Goal: Use online tool/utility: Use online tool/utility

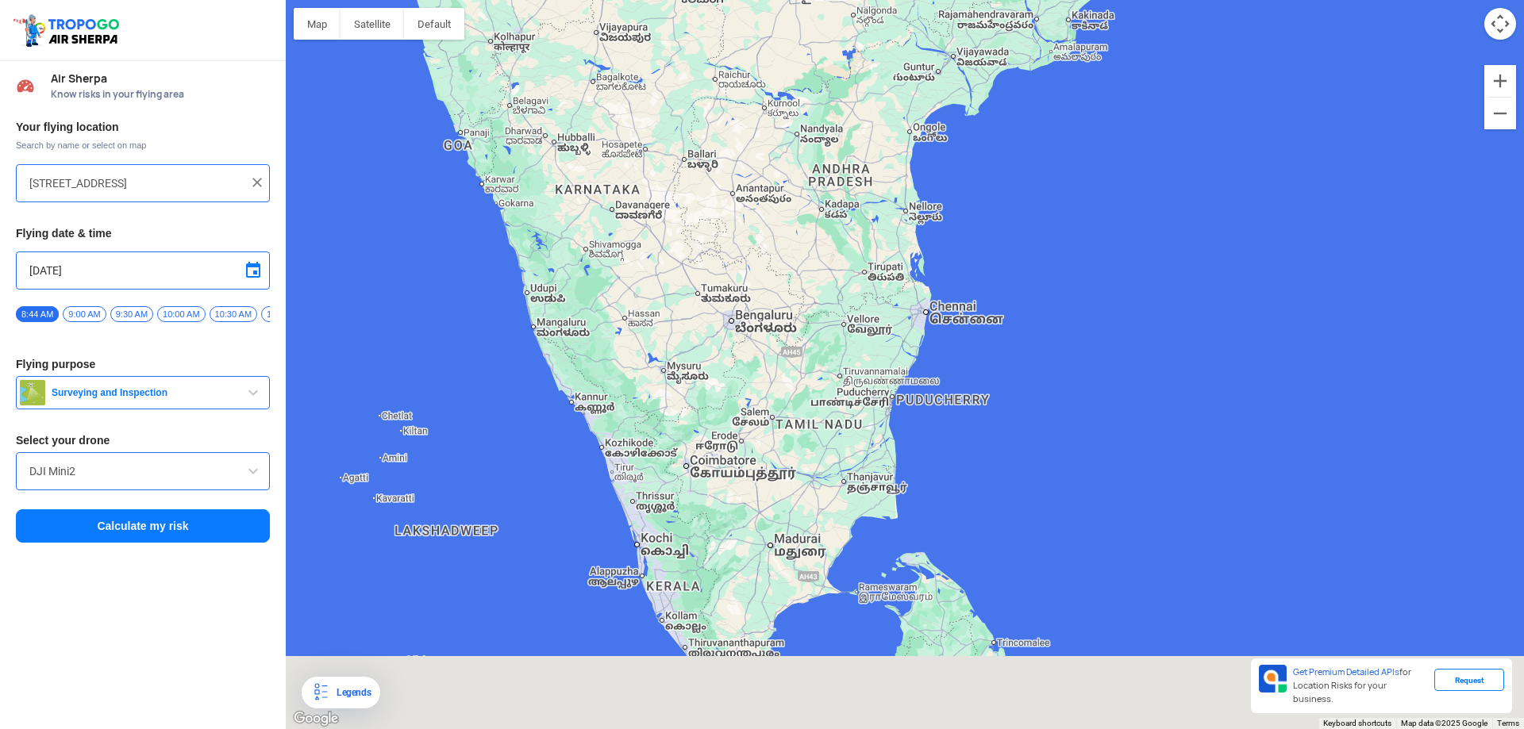
drag, startPoint x: 720, startPoint y: 259, endPoint x: 732, endPoint y: 185, distance: 74.8
click at [732, 185] on div at bounding box center [905, 364] width 1238 height 729
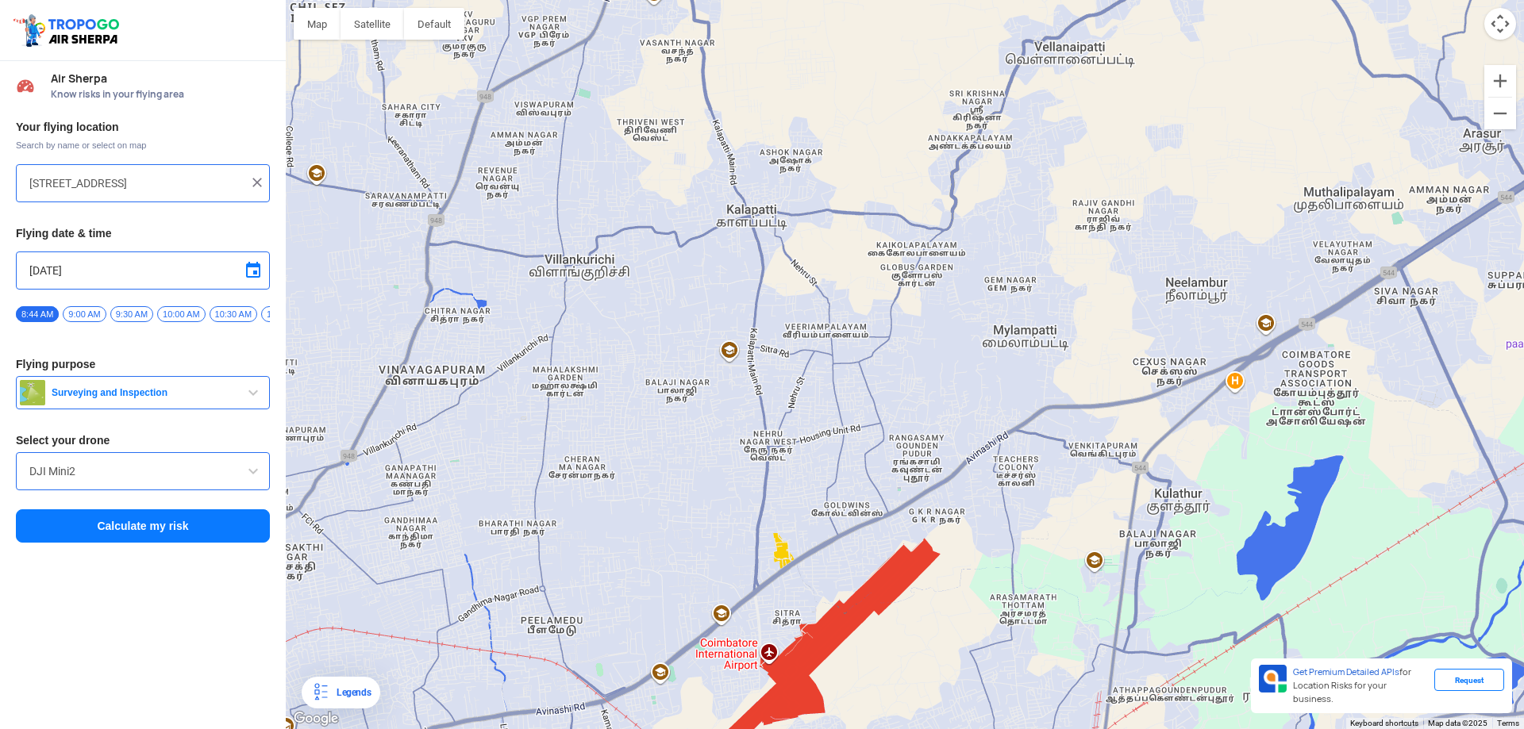
drag, startPoint x: 915, startPoint y: 358, endPoint x: 660, endPoint y: 510, distance: 297.1
click at [660, 510] on div at bounding box center [905, 364] width 1238 height 729
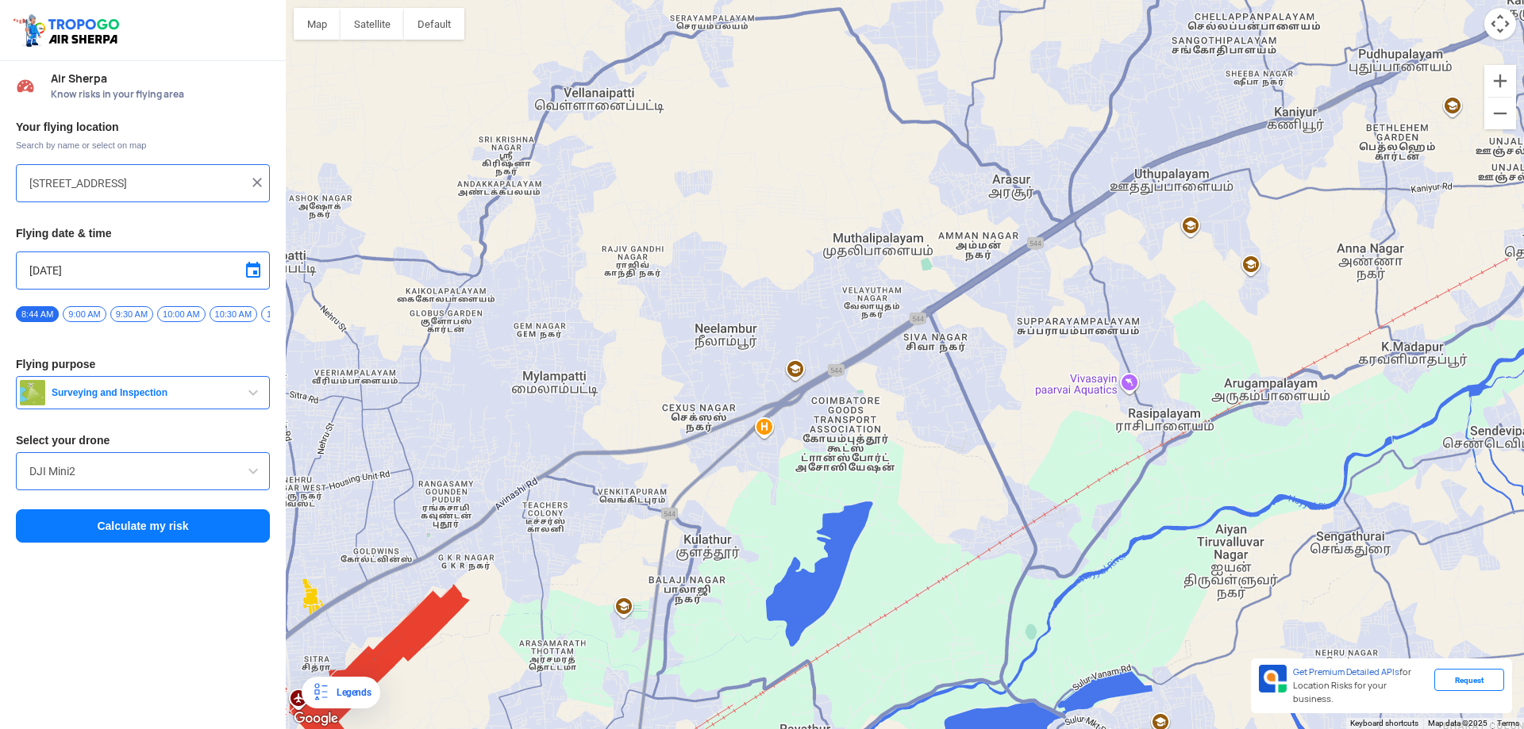
drag, startPoint x: 957, startPoint y: 360, endPoint x: 579, endPoint y: 398, distance: 379.6
click at [579, 398] on div at bounding box center [905, 364] width 1238 height 729
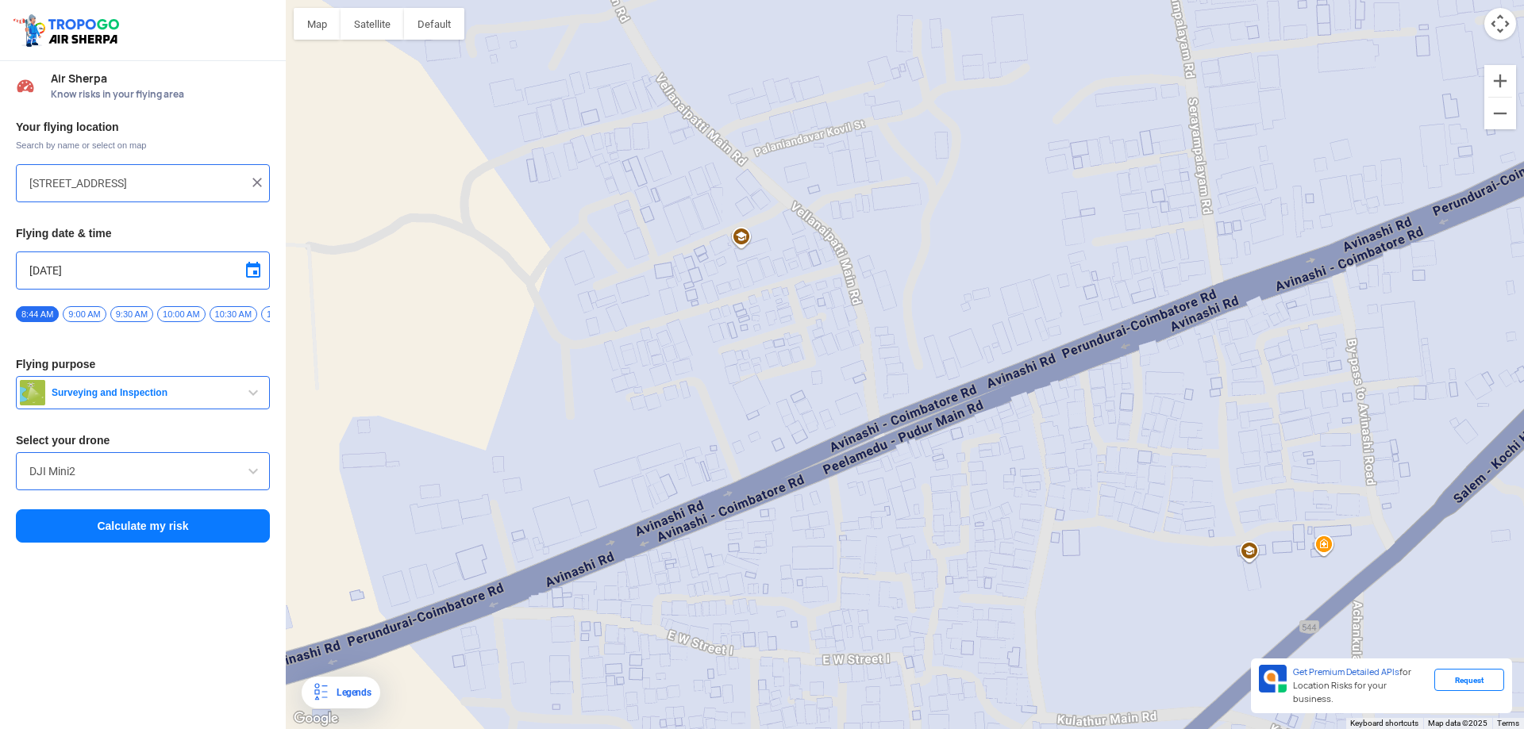
drag, startPoint x: 868, startPoint y: 444, endPoint x: 913, endPoint y: 334, distance: 118.9
click at [913, 334] on div at bounding box center [905, 364] width 1238 height 729
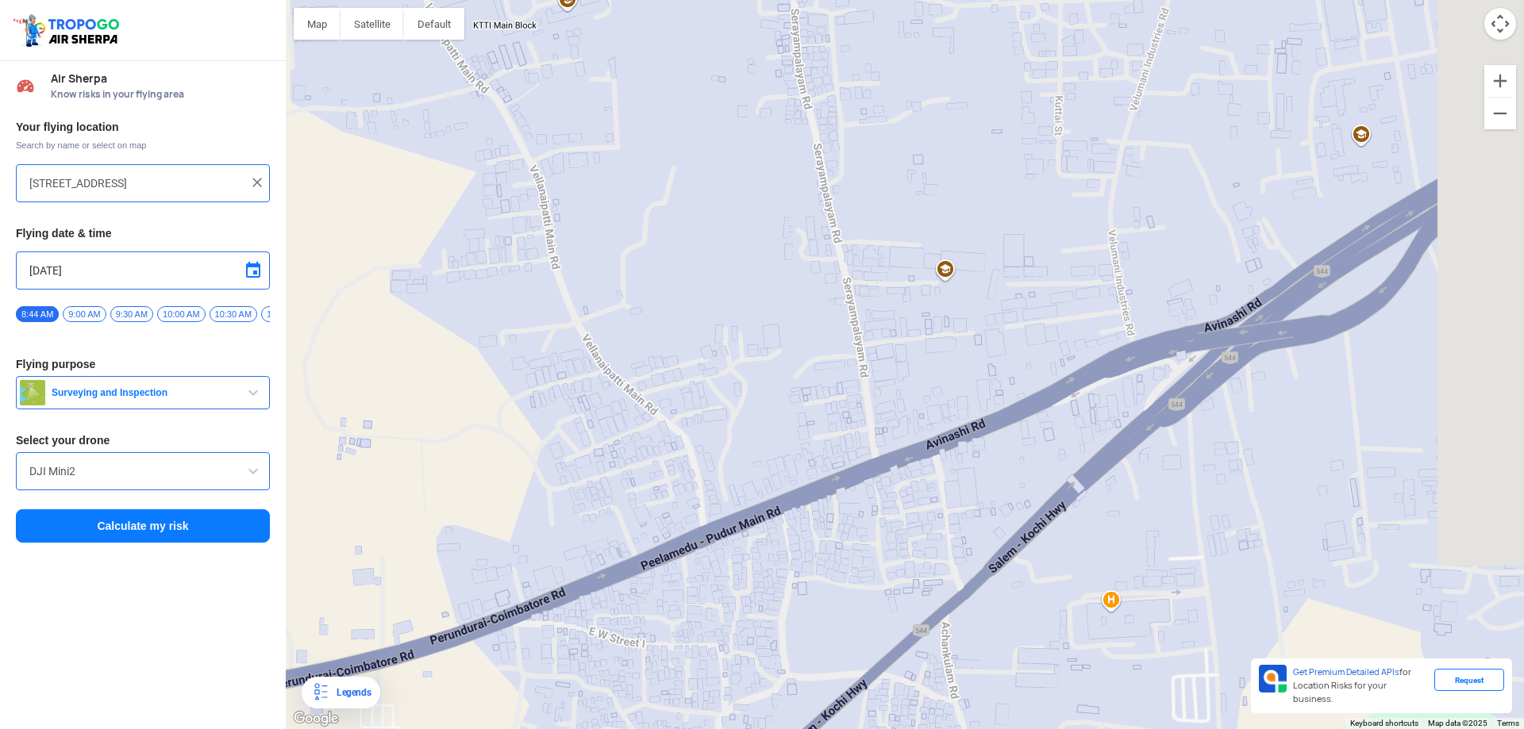
drag, startPoint x: 1237, startPoint y: 315, endPoint x: 1060, endPoint y: 449, distance: 222.1
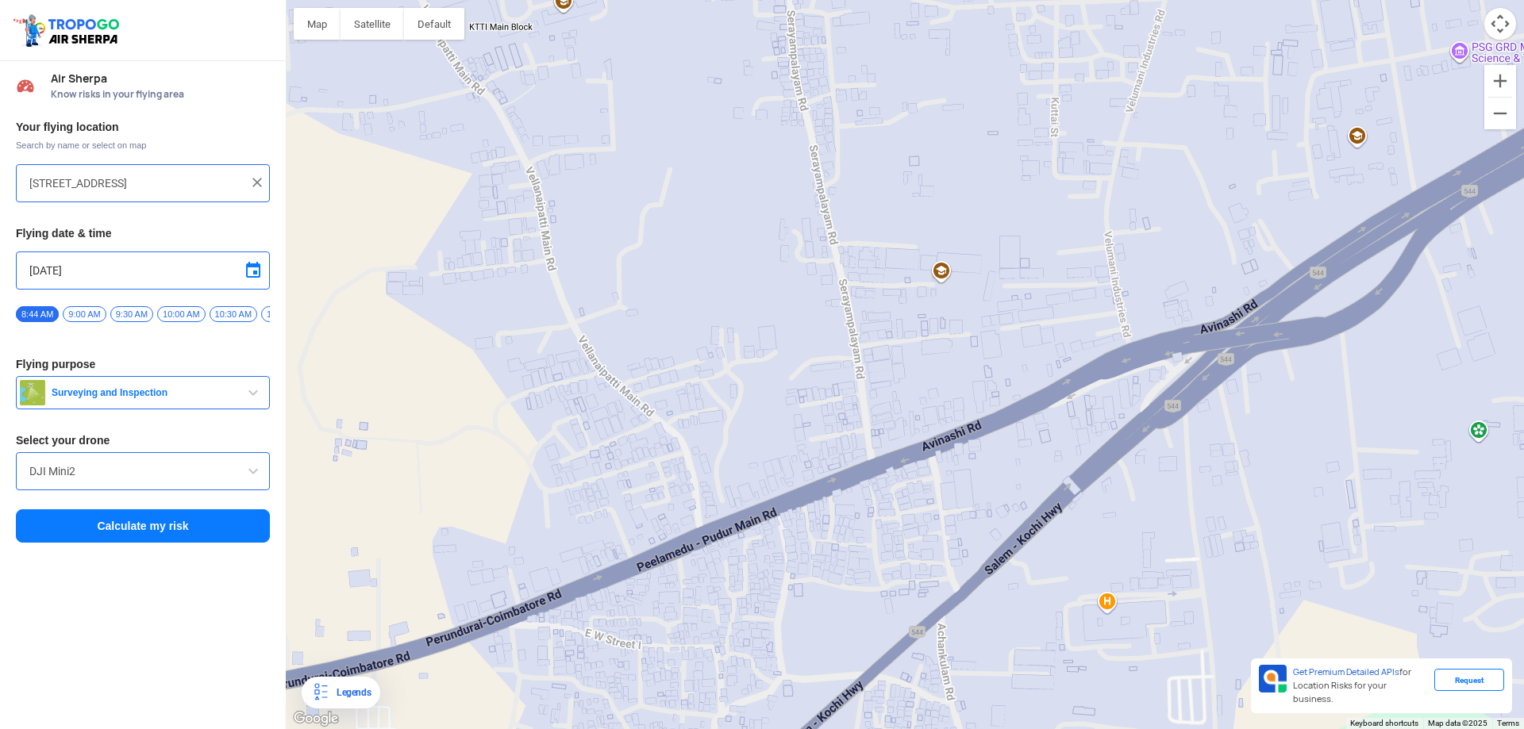
click at [1060, 449] on div at bounding box center [905, 364] width 1238 height 729
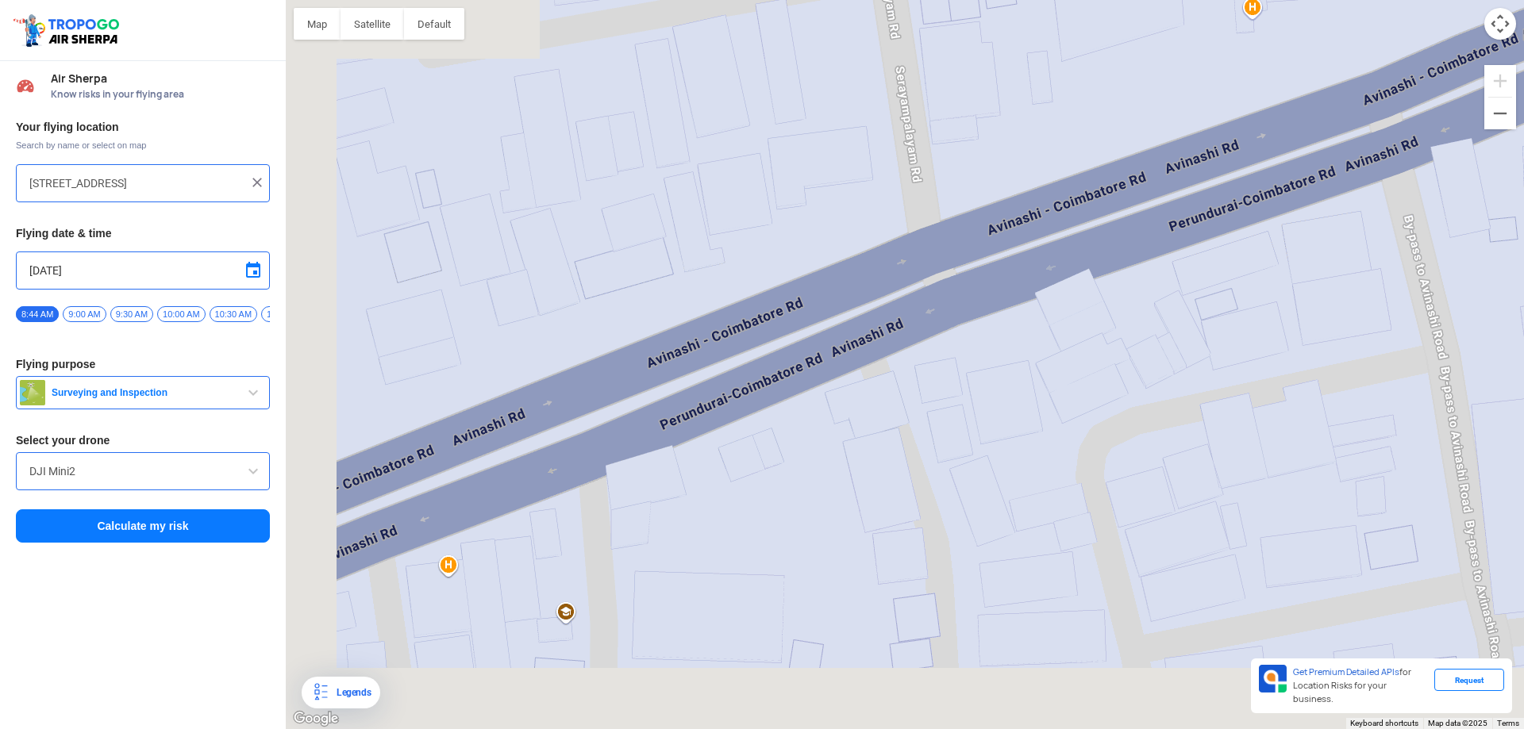
drag, startPoint x: 883, startPoint y: 476, endPoint x: 1254, endPoint y: 264, distance: 427.6
click at [1254, 264] on div at bounding box center [905, 364] width 1238 height 729
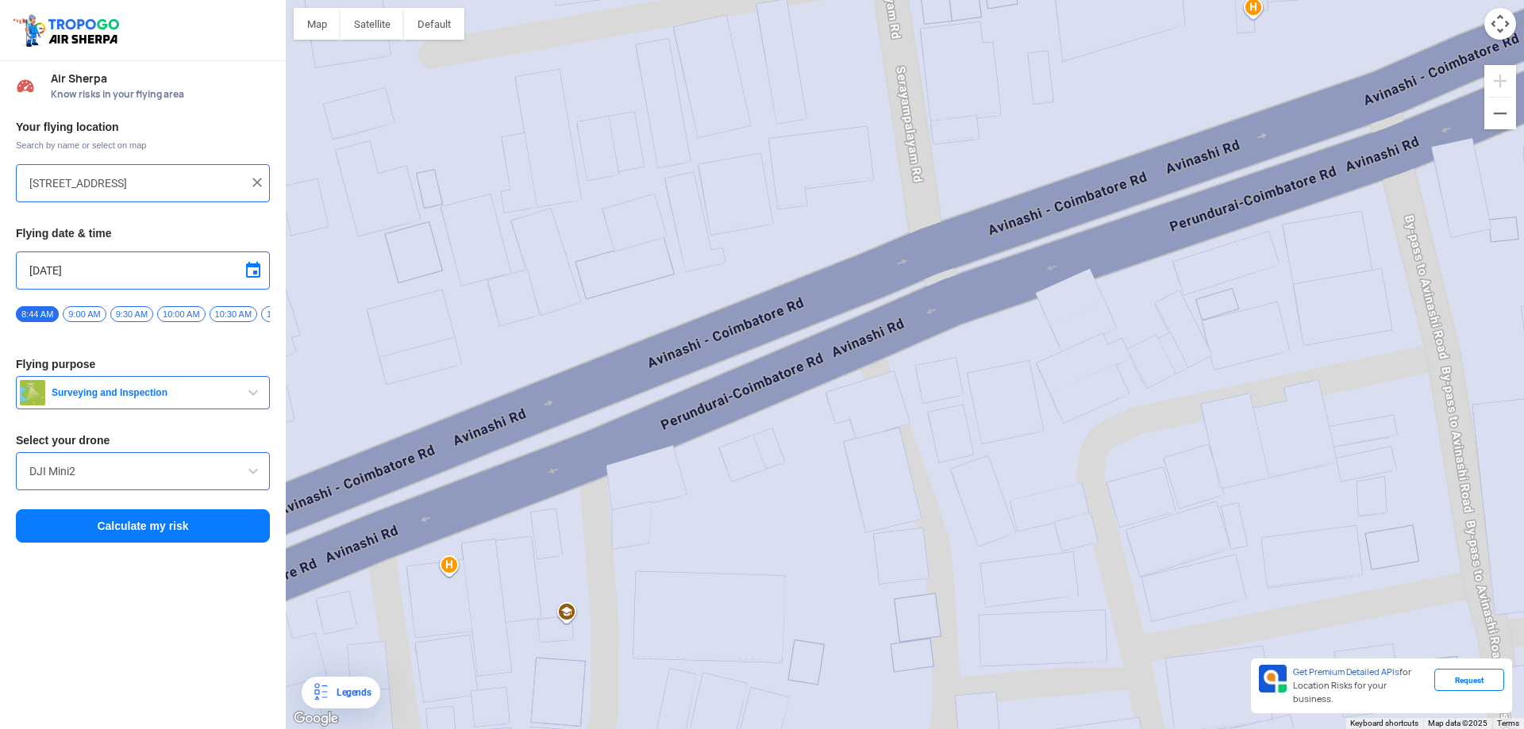
click at [1268, 252] on div at bounding box center [905, 364] width 1238 height 729
type input "[STREET_ADDRESS]"
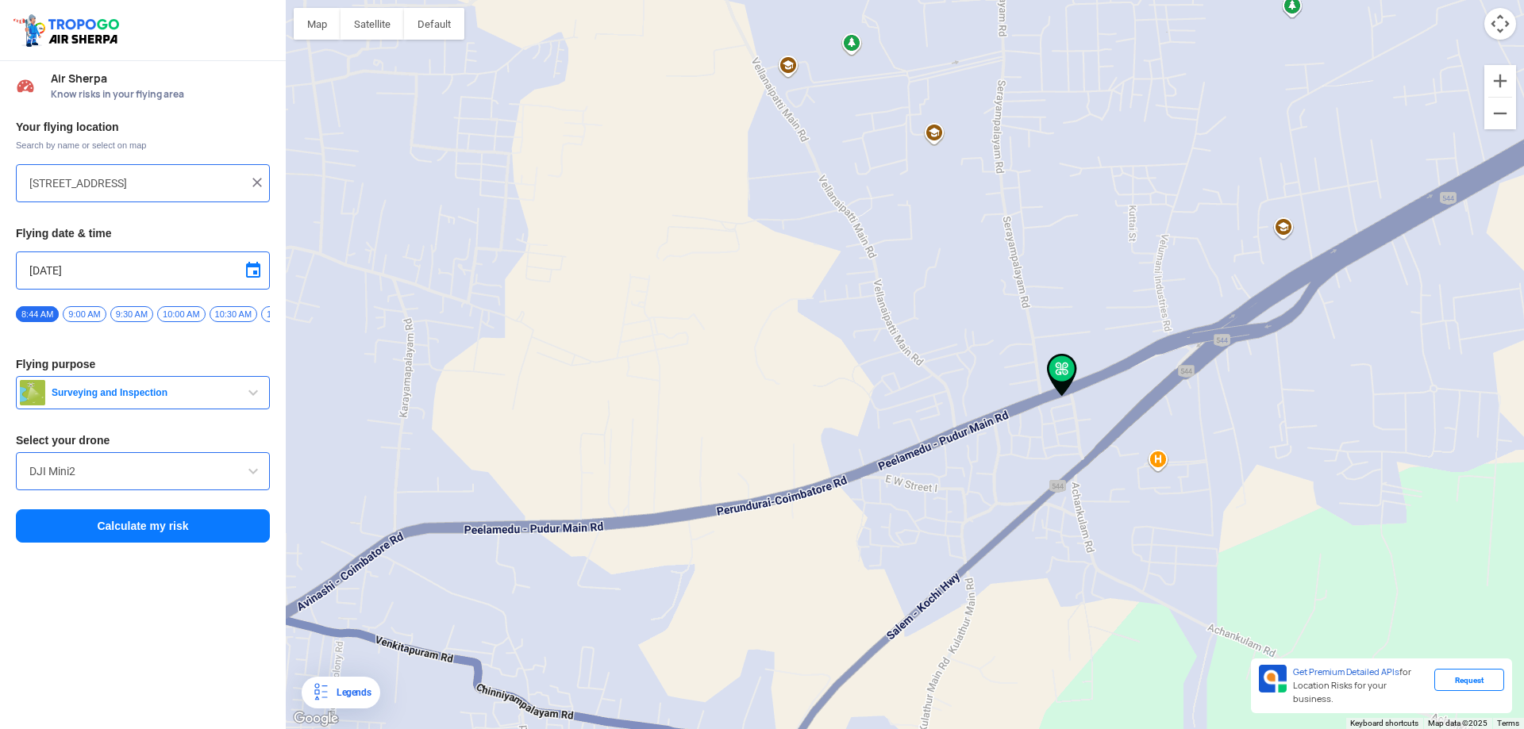
drag, startPoint x: 1178, startPoint y: 310, endPoint x: 1053, endPoint y: 439, distance: 179.6
click at [1053, 439] on div at bounding box center [905, 364] width 1238 height 729
click at [140, 525] on button "Calculate my risk" at bounding box center [143, 526] width 254 height 33
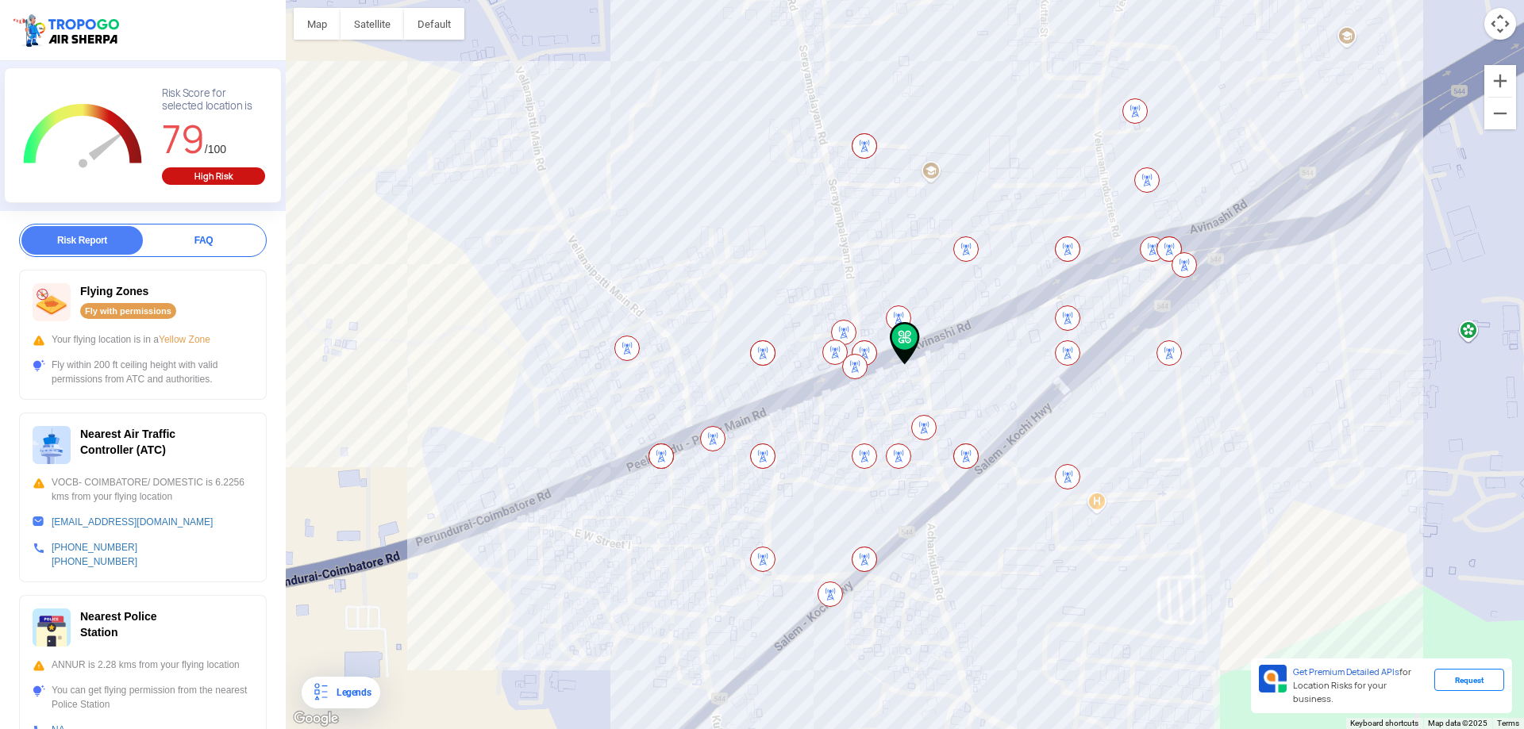
scroll to position [238, 0]
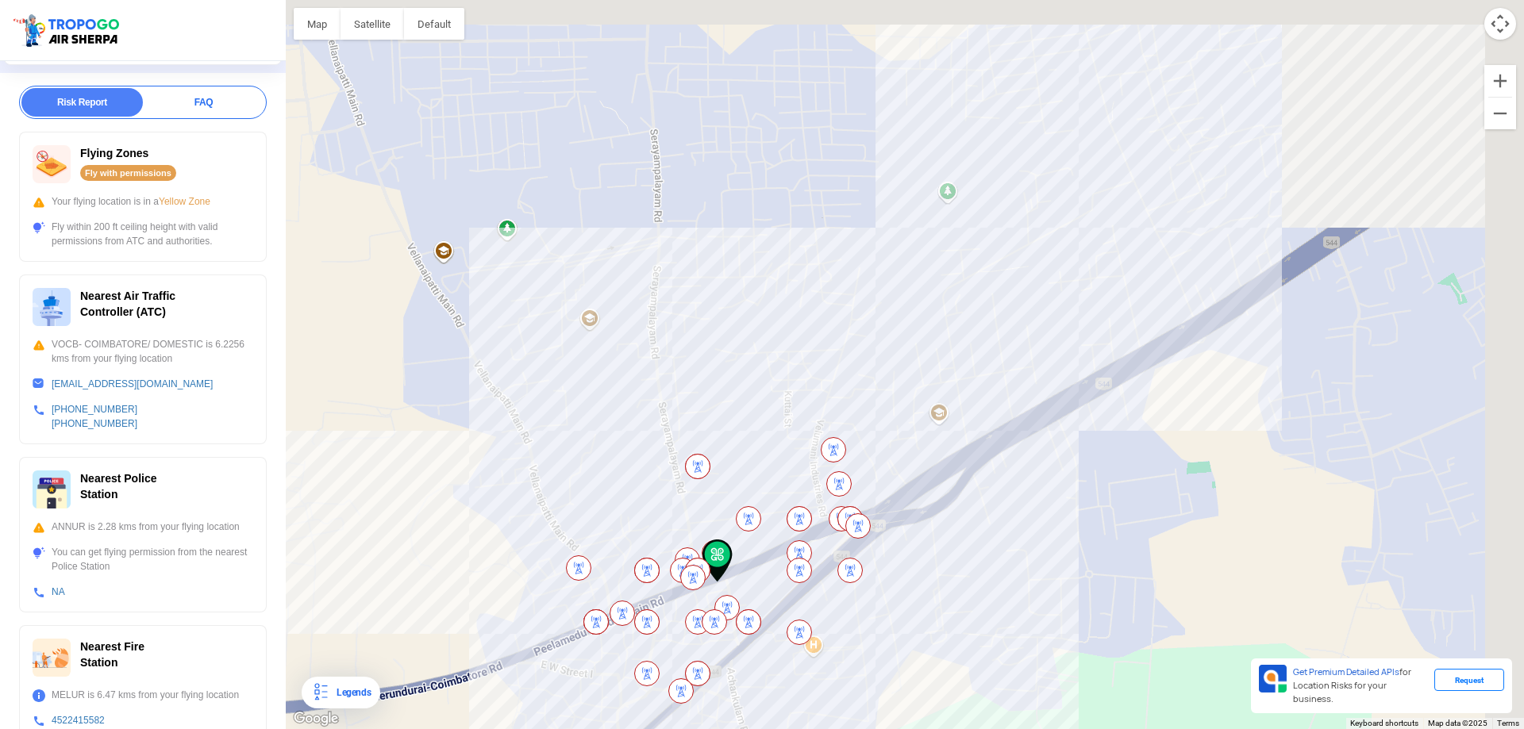
drag, startPoint x: 1260, startPoint y: 364, endPoint x: 822, endPoint y: 657, distance: 527.0
click at [826, 661] on div at bounding box center [905, 364] width 1238 height 729
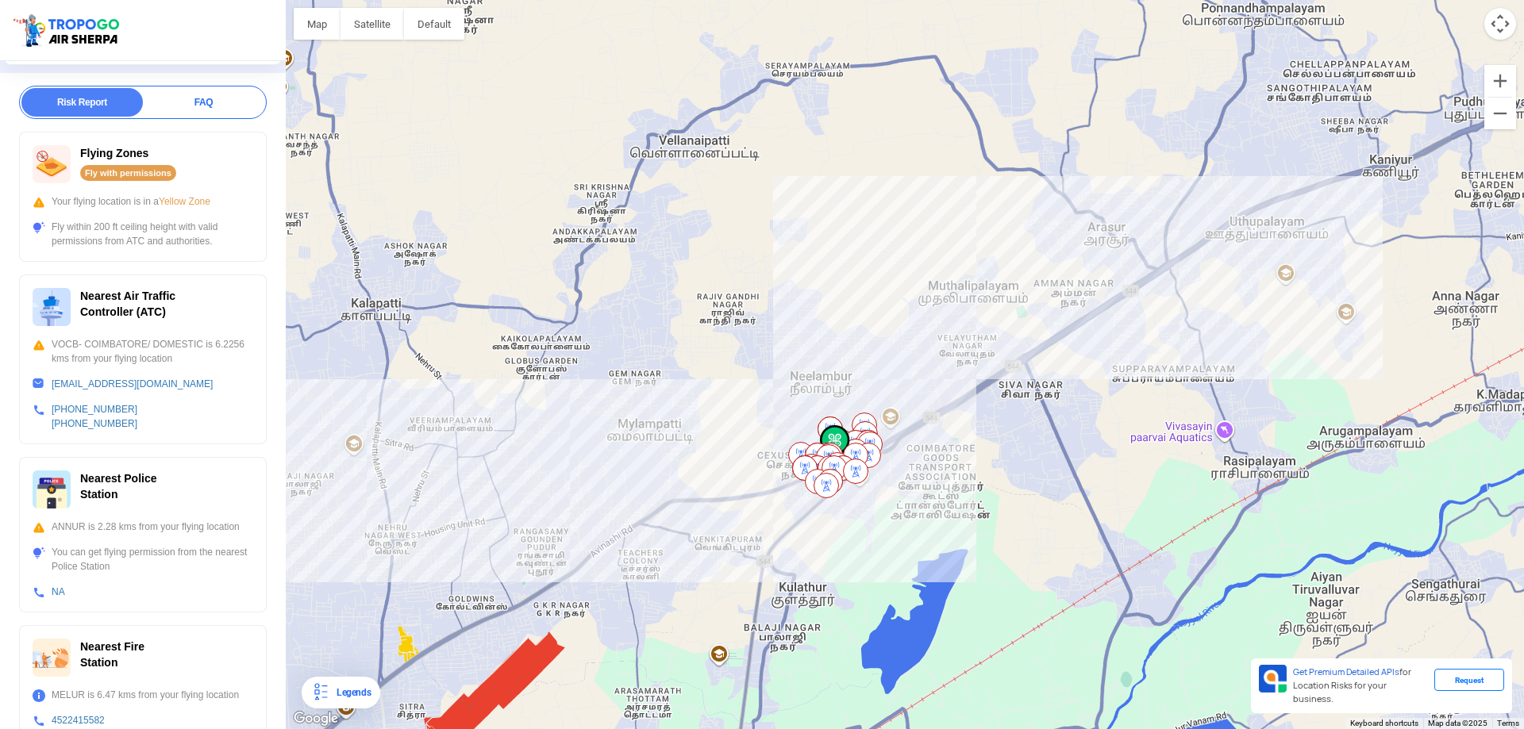
drag, startPoint x: 1344, startPoint y: 479, endPoint x: 1179, endPoint y: 375, distance: 195.1
click at [1179, 375] on div at bounding box center [905, 364] width 1238 height 729
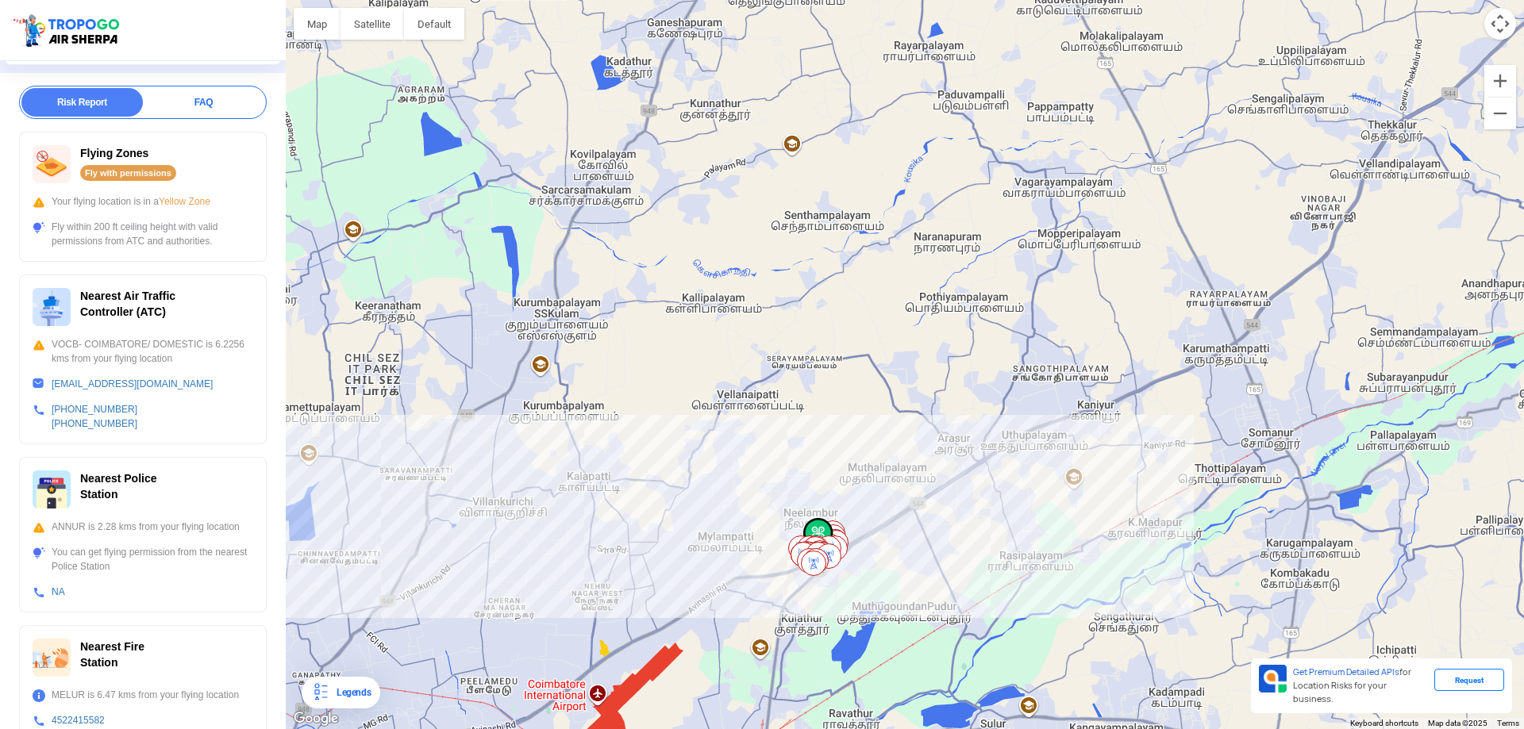
drag, startPoint x: 1160, startPoint y: 411, endPoint x: 970, endPoint y: 551, distance: 236.2
click at [970, 551] on div at bounding box center [905, 364] width 1238 height 729
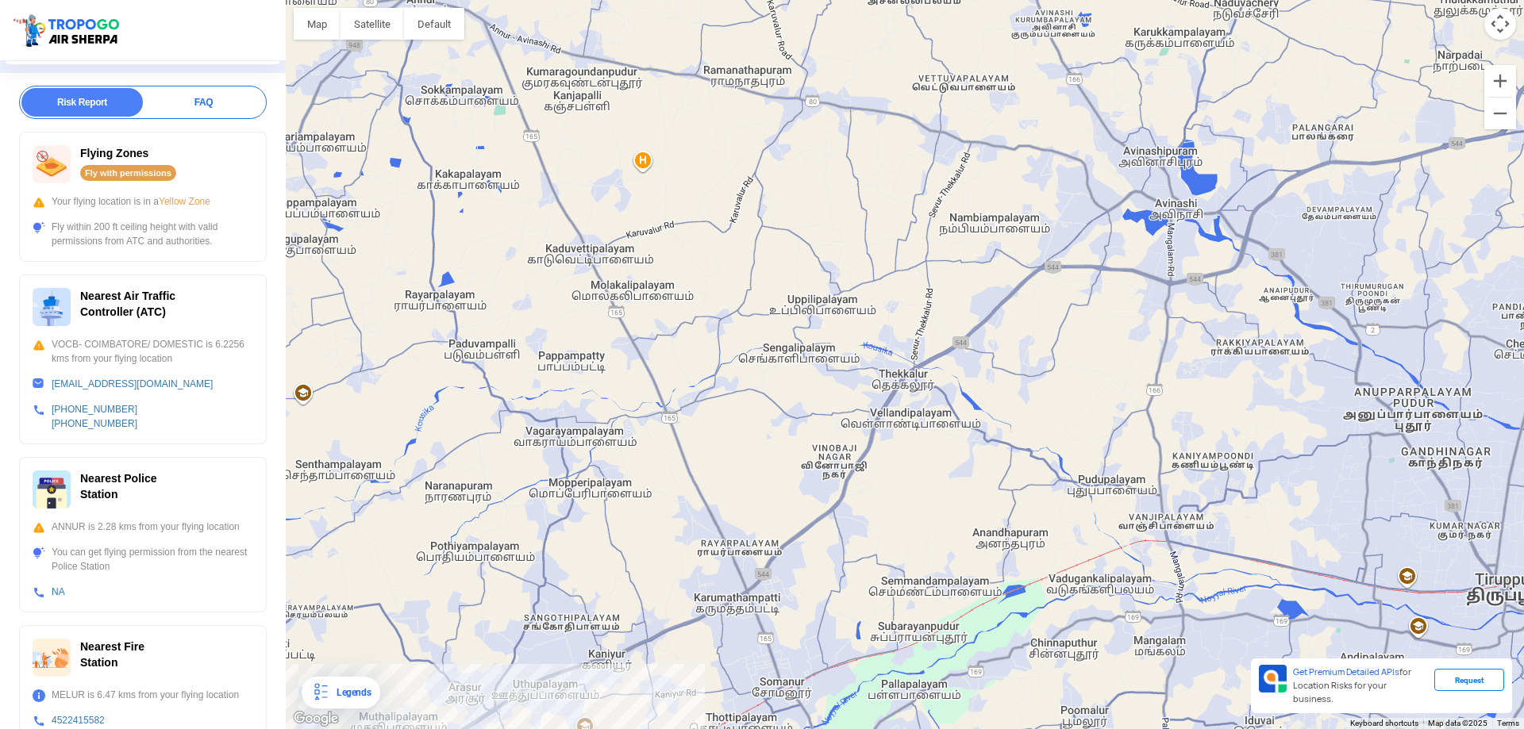
drag, startPoint x: 1227, startPoint y: 432, endPoint x: 783, endPoint y: 629, distance: 486.4
click at [781, 629] on div at bounding box center [905, 364] width 1238 height 729
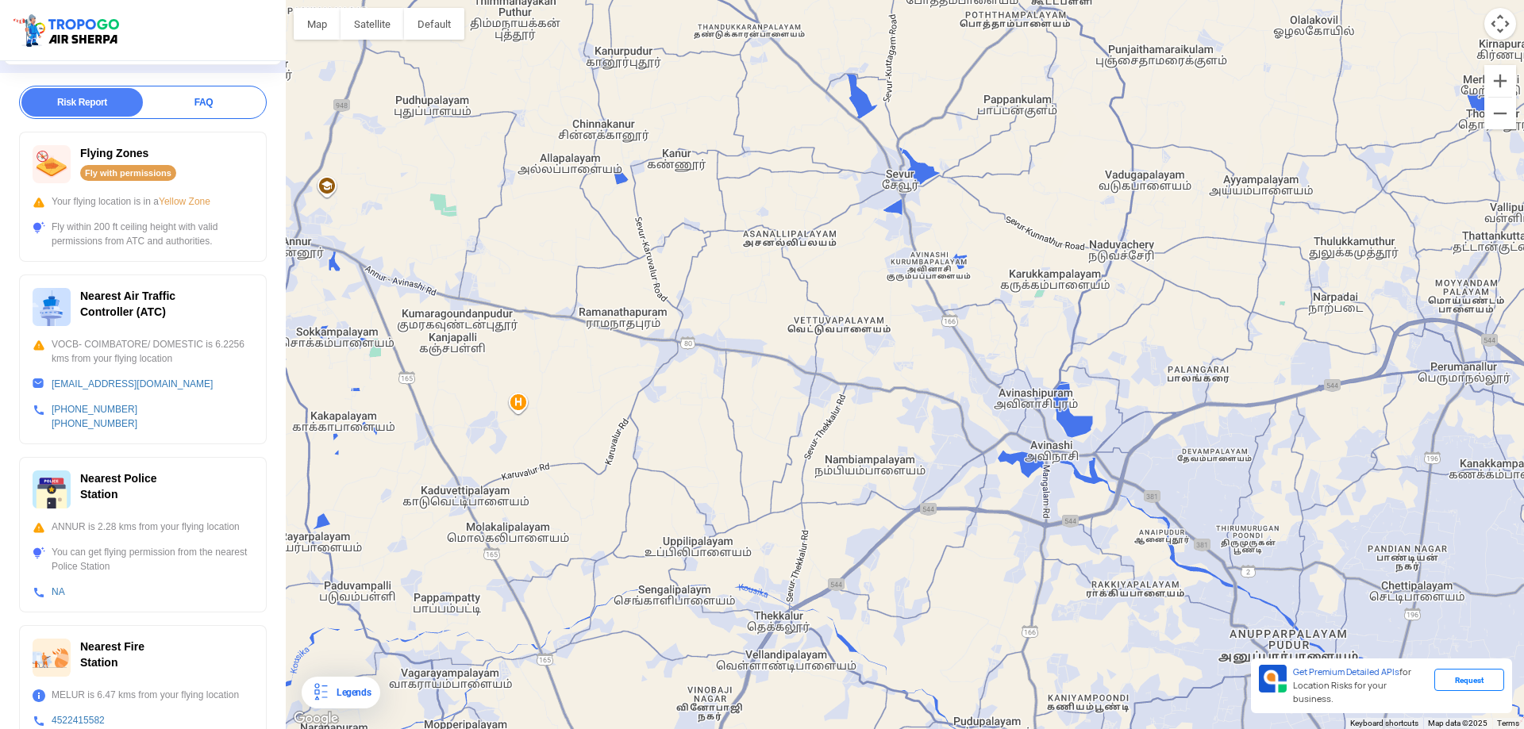
drag, startPoint x: 1061, startPoint y: 362, endPoint x: 959, endPoint y: 573, distance: 234.6
click at [934, 604] on div at bounding box center [905, 364] width 1238 height 729
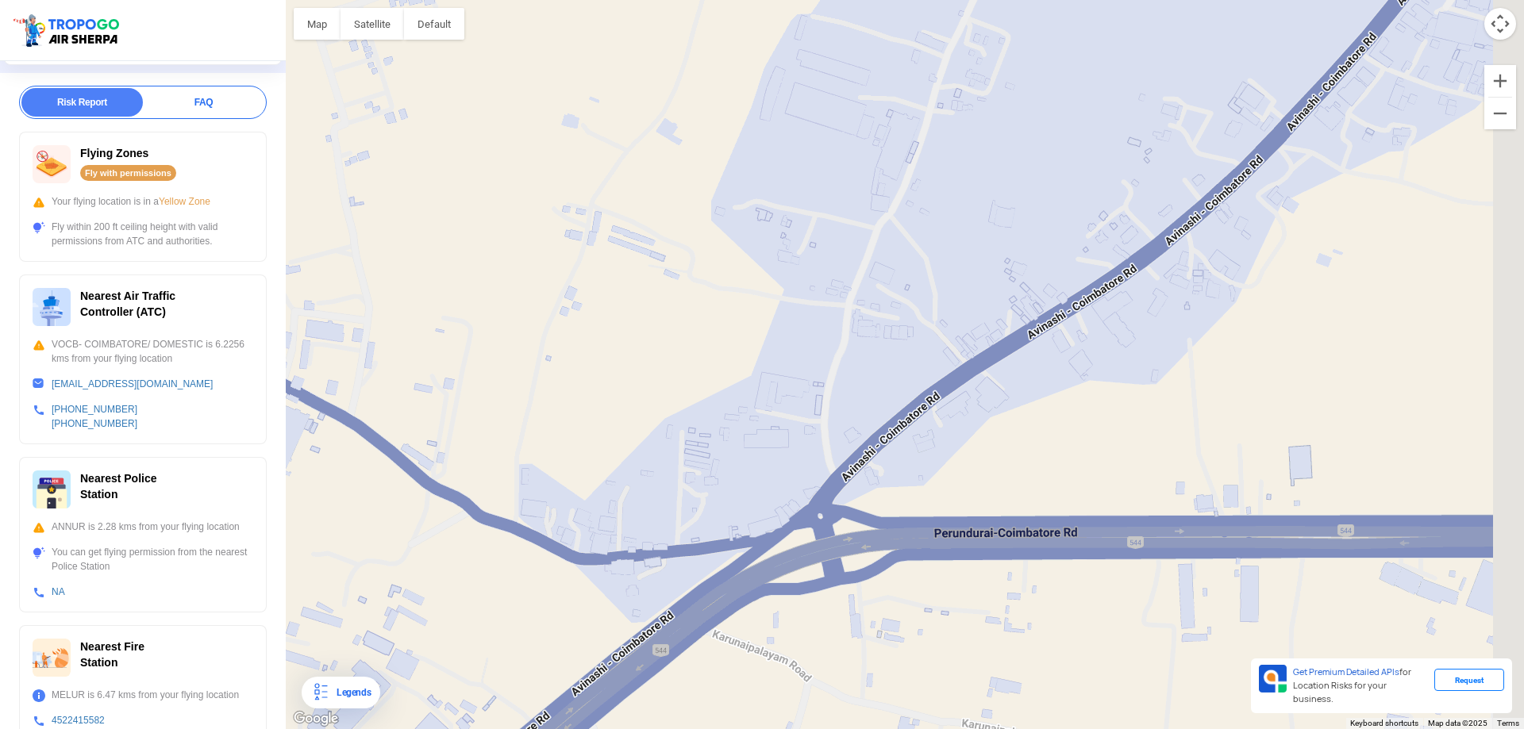
drag, startPoint x: 897, startPoint y: 251, endPoint x: 660, endPoint y: 553, distance: 383.9
click at [660, 553] on div at bounding box center [905, 364] width 1238 height 729
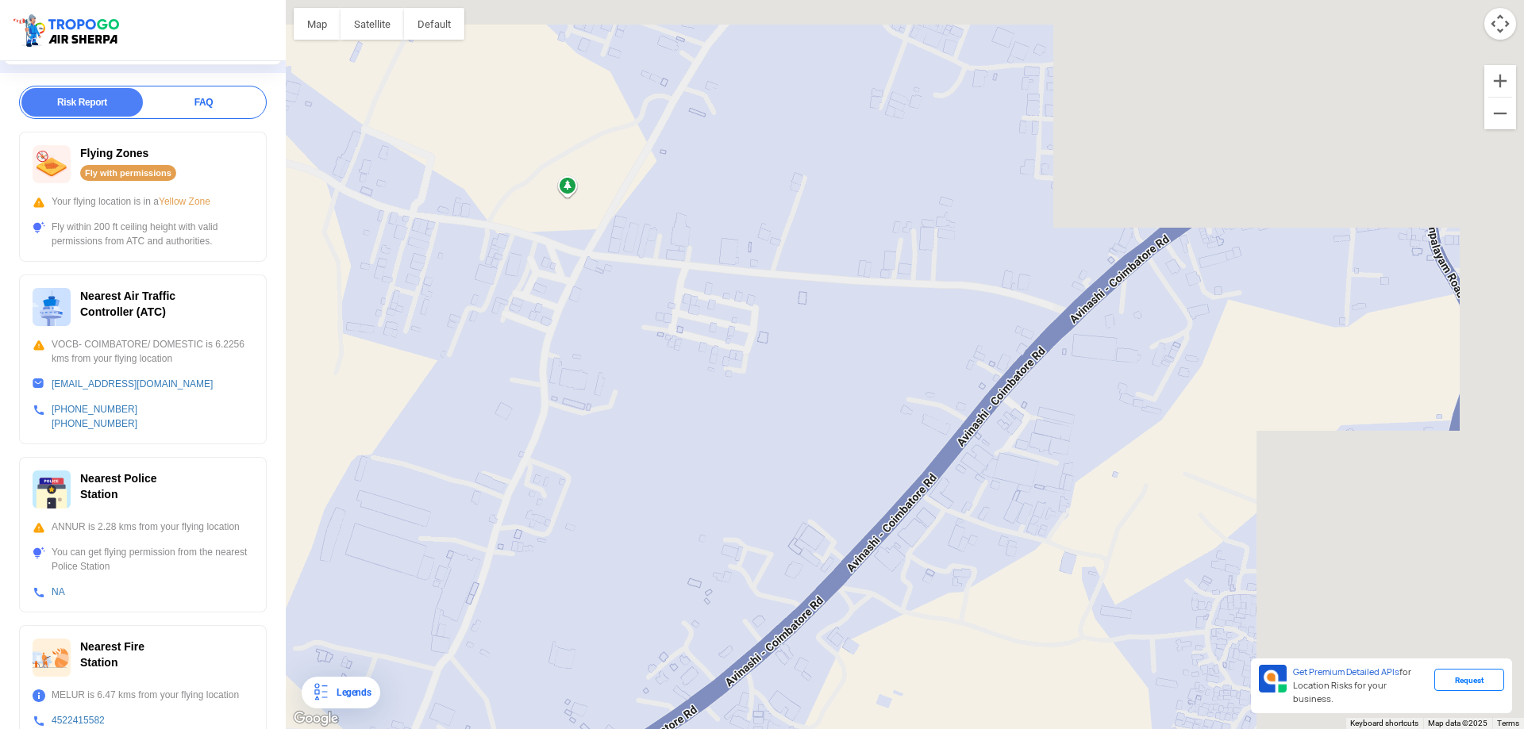
drag, startPoint x: 777, startPoint y: 551, endPoint x: 668, endPoint y: 636, distance: 138.0
click at [668, 636] on div at bounding box center [905, 364] width 1238 height 729
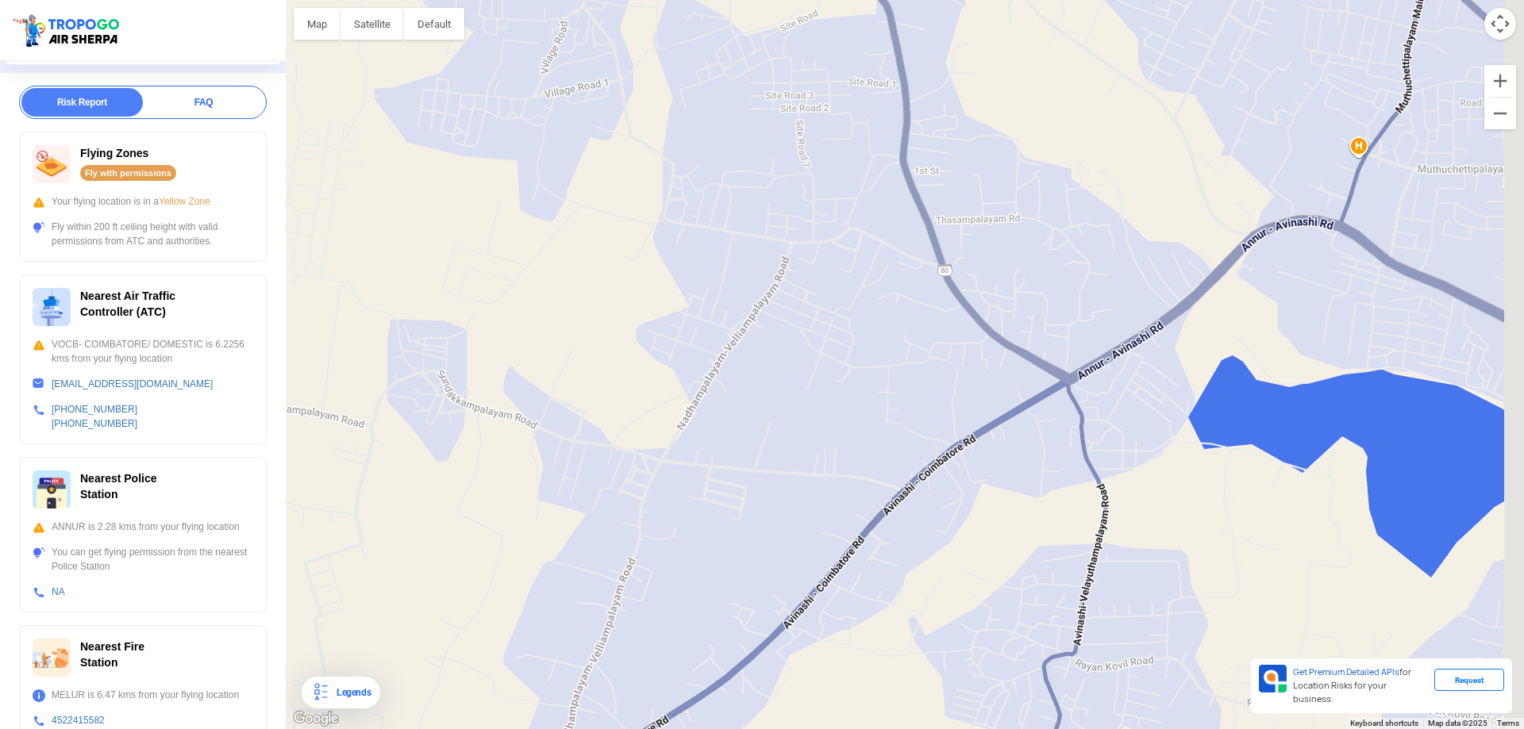
drag, startPoint x: 959, startPoint y: 316, endPoint x: 906, endPoint y: 429, distance: 125.0
click at [906, 429] on div at bounding box center [905, 364] width 1238 height 729
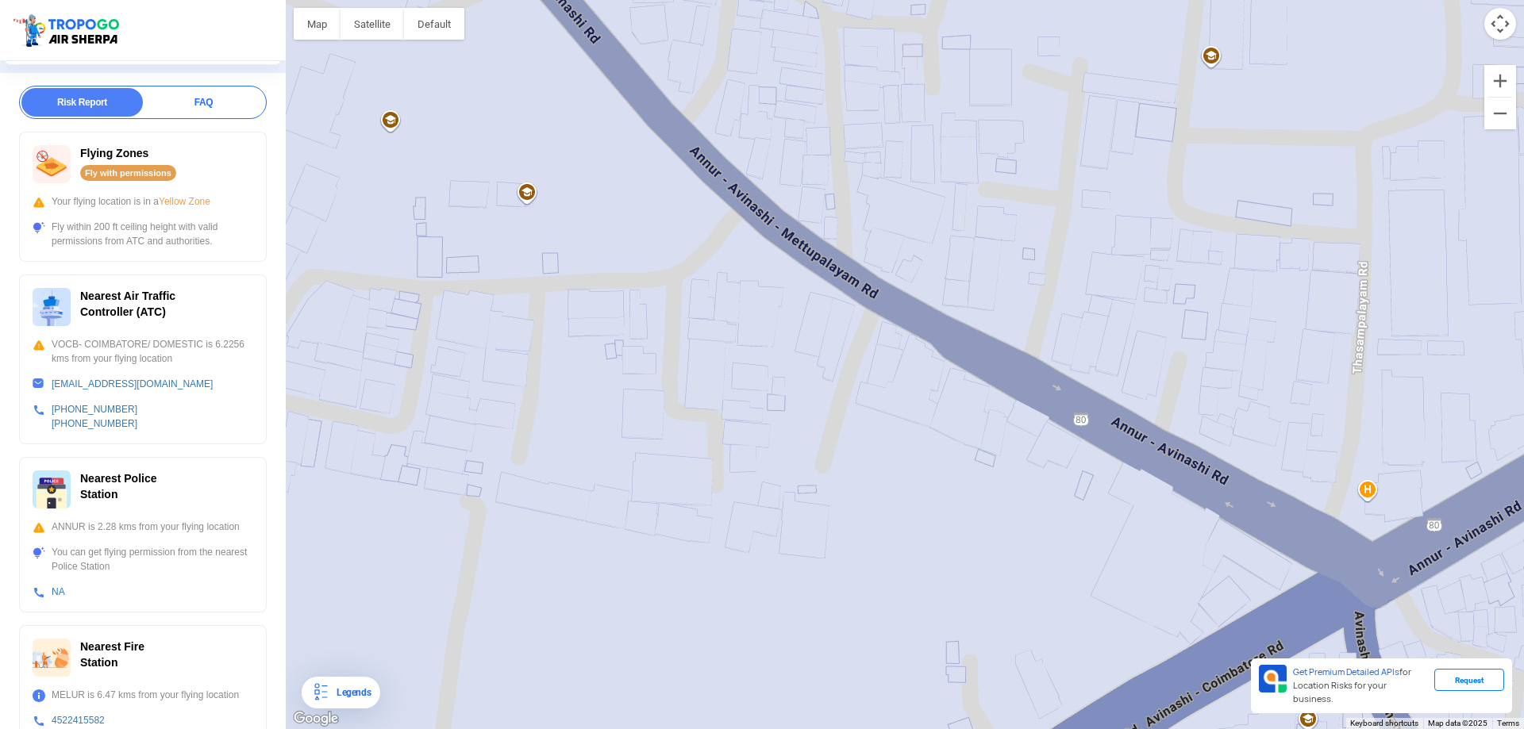
drag, startPoint x: 707, startPoint y: 325, endPoint x: 1014, endPoint y: 549, distance: 380.0
click at [1014, 549] on div at bounding box center [905, 364] width 1238 height 729
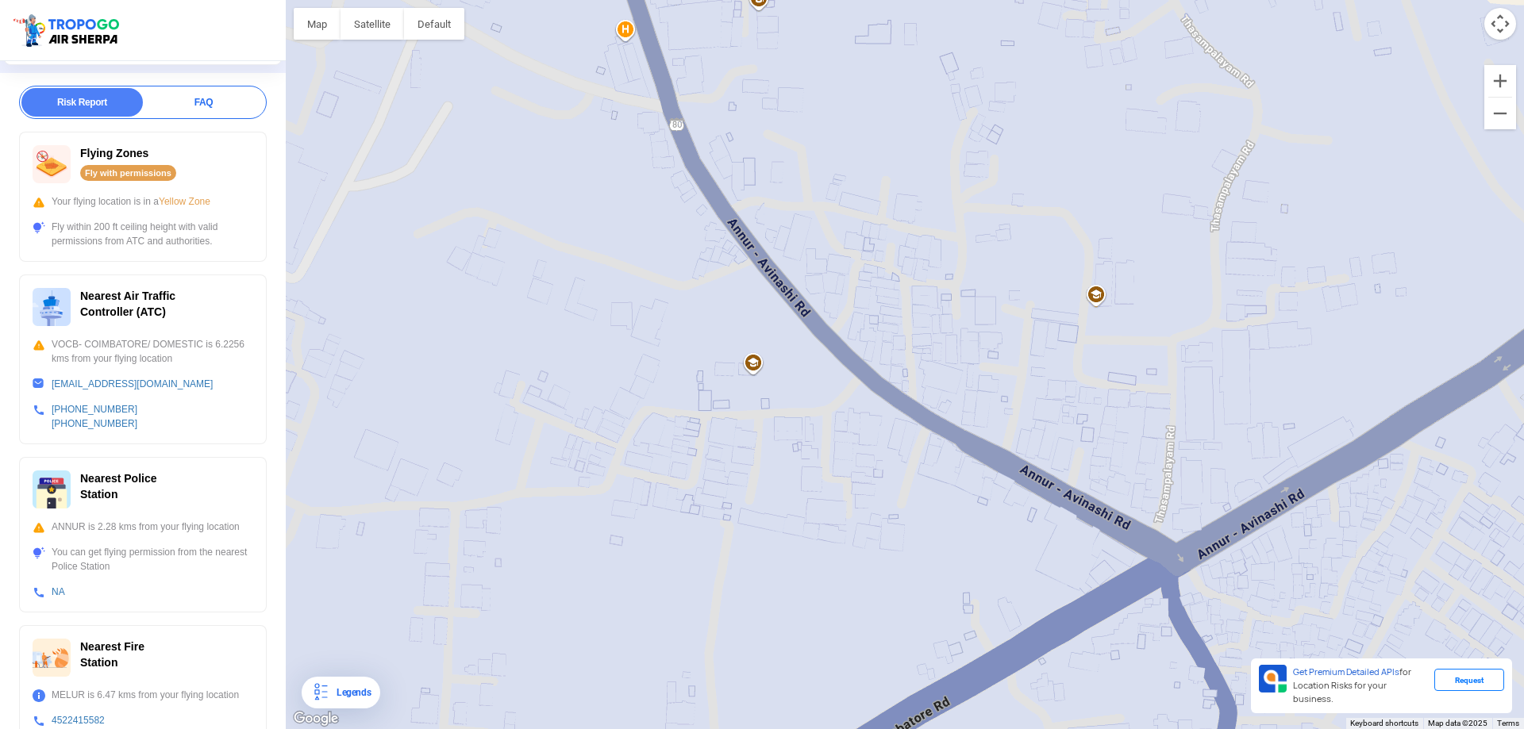
click at [776, 420] on div at bounding box center [905, 364] width 1238 height 729
click at [776, 418] on div at bounding box center [905, 364] width 1238 height 729
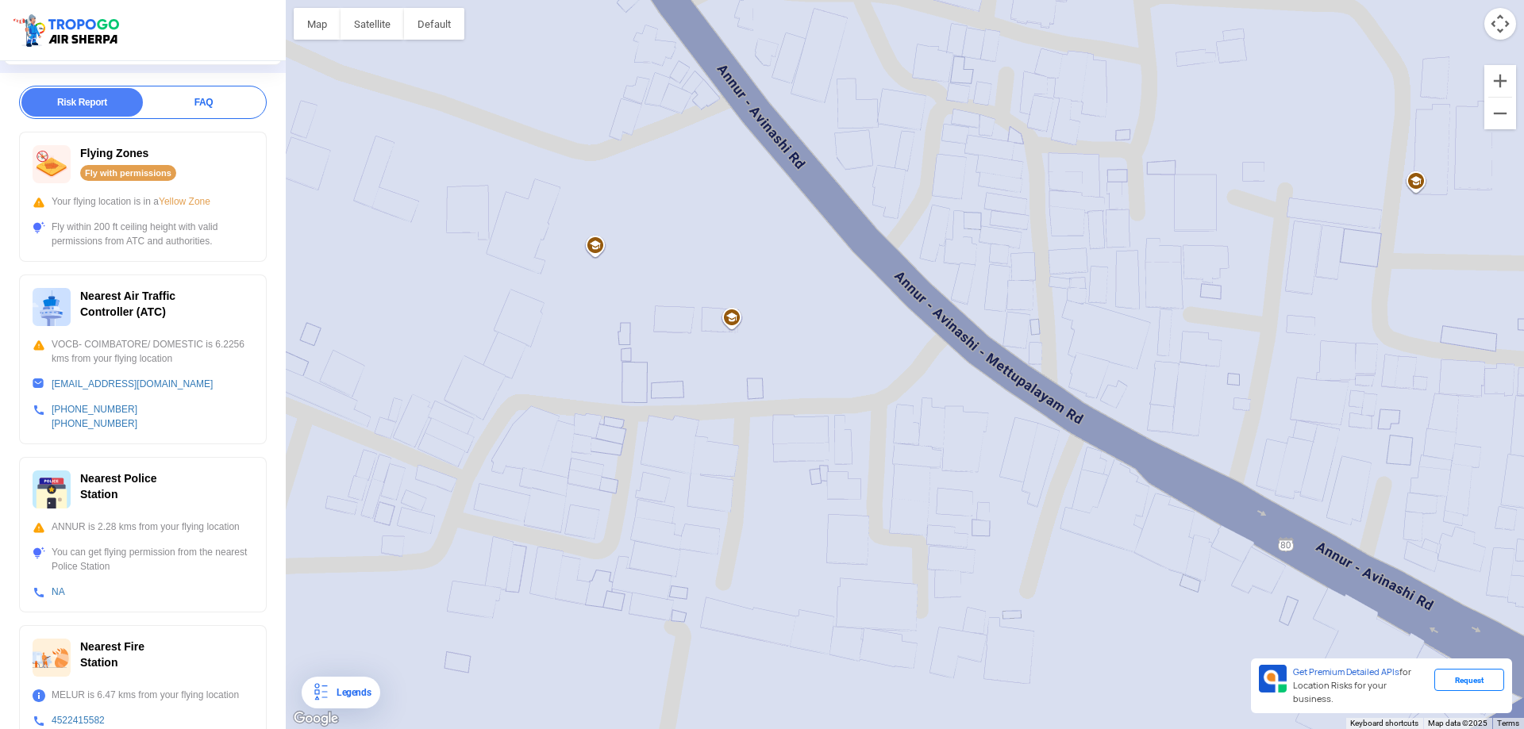
click at [598, 359] on div at bounding box center [905, 364] width 1238 height 729
click at [755, 402] on div at bounding box center [905, 364] width 1238 height 729
click at [754, 413] on div at bounding box center [905, 364] width 1238 height 729
click at [753, 413] on div at bounding box center [905, 364] width 1238 height 729
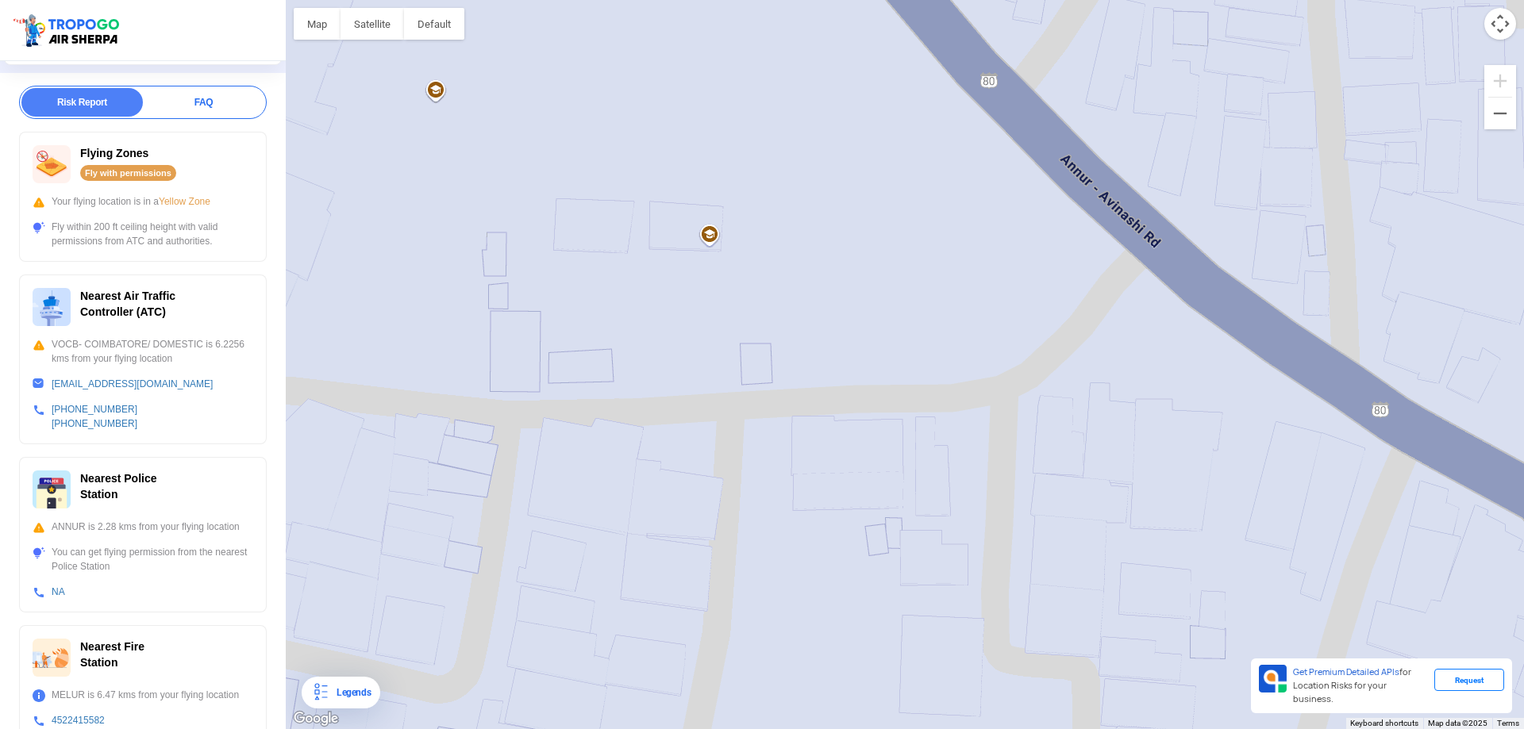
click at [752, 413] on div at bounding box center [905, 364] width 1238 height 729
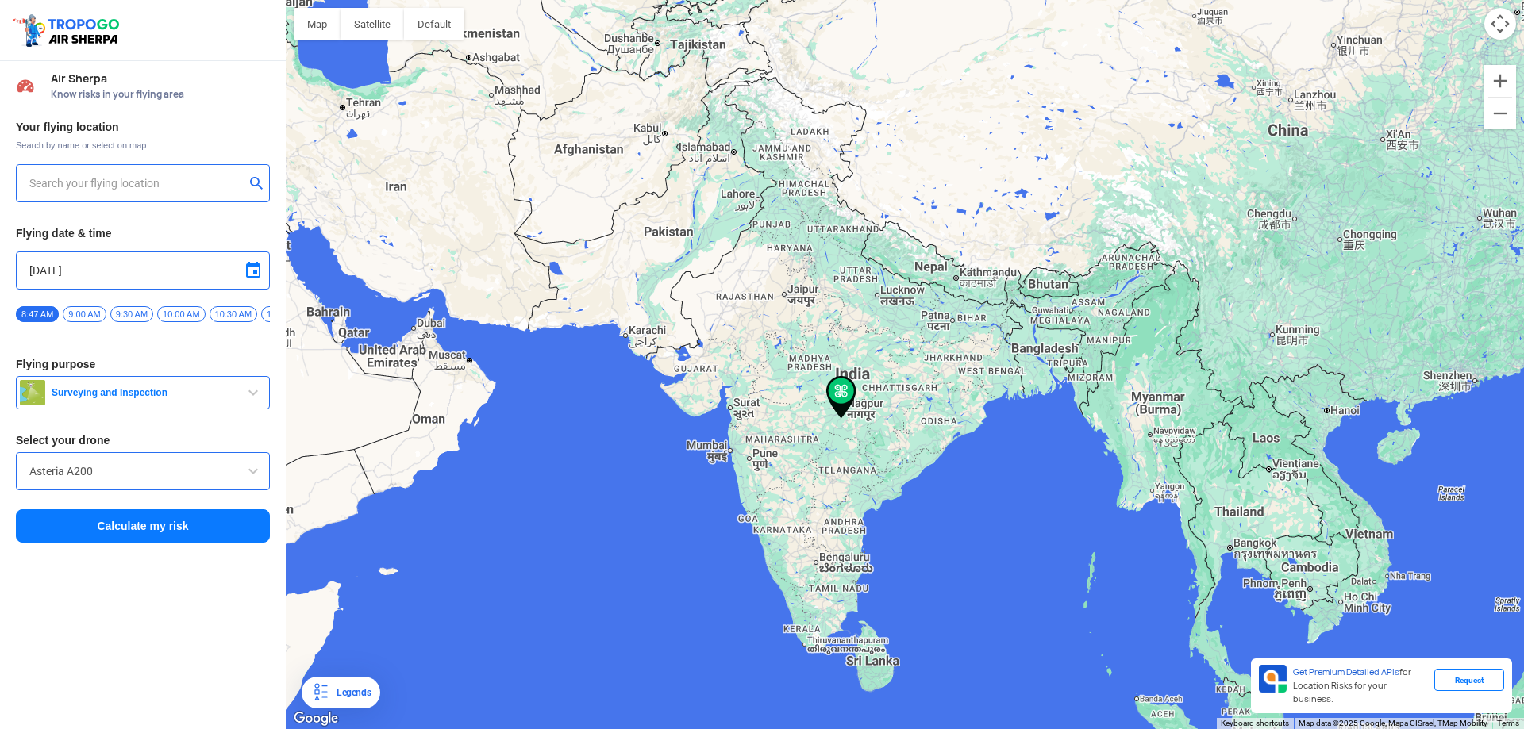
type input "[STREET_ADDRESS]"
click at [256, 183] on img at bounding box center [257, 183] width 16 height 16
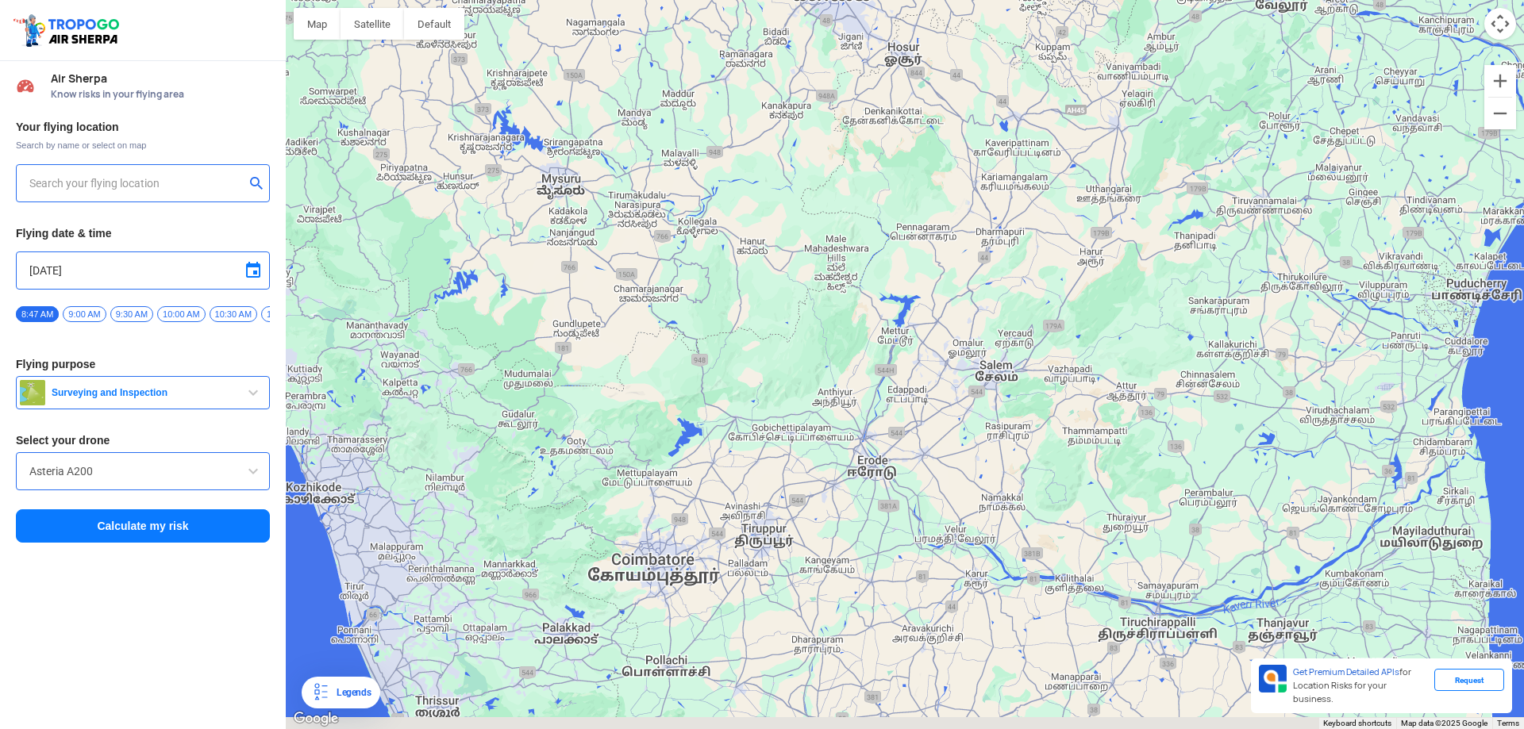
drag, startPoint x: 591, startPoint y: 494, endPoint x: 629, endPoint y: 199, distance: 296.9
click at [629, 199] on div at bounding box center [905, 364] width 1238 height 729
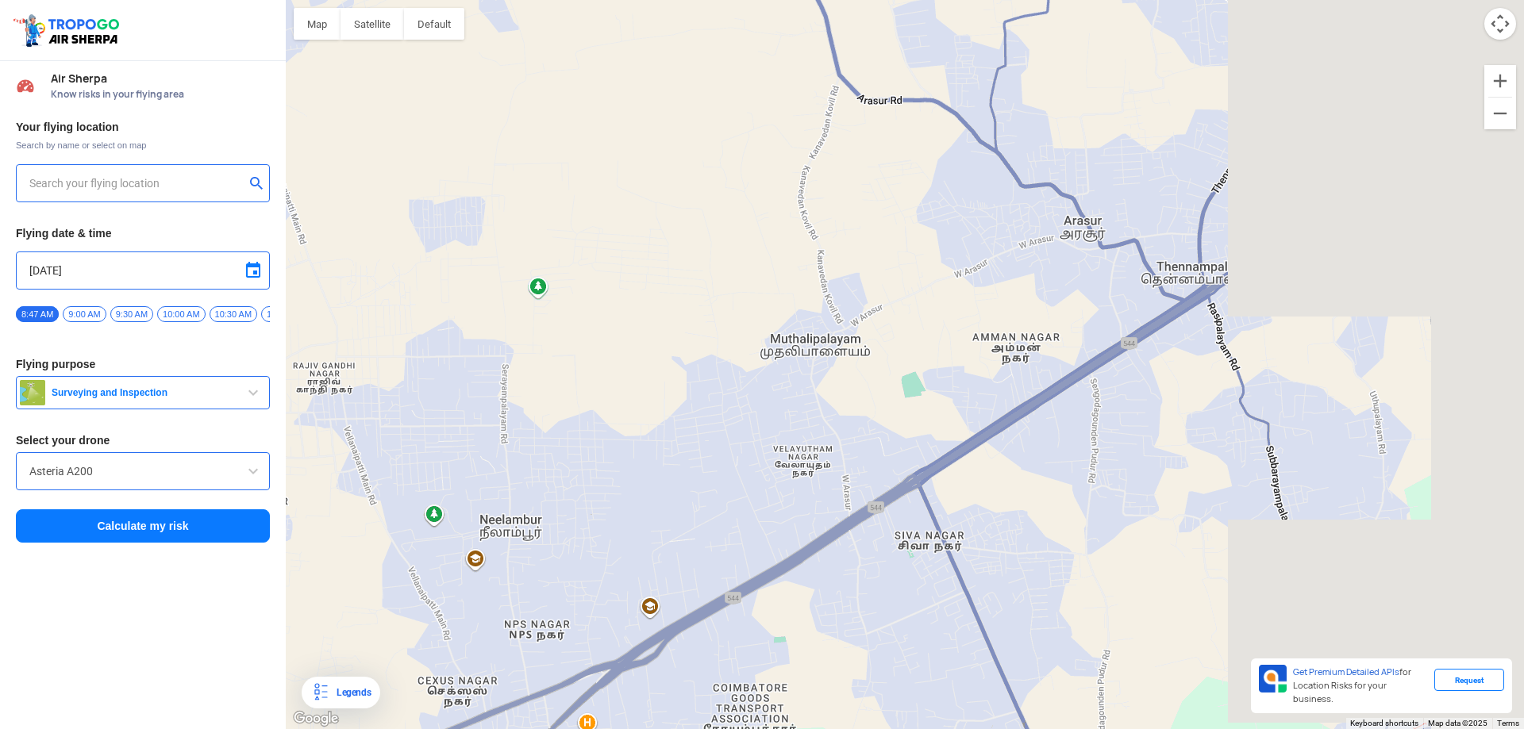
drag, startPoint x: 702, startPoint y: 737, endPoint x: 649, endPoint y: 759, distance: 57.3
click at [649, 717] on html "Location Risk Score Air Sherpa Know risks in your flying area Your flying locat…" at bounding box center [762, 364] width 1524 height 729
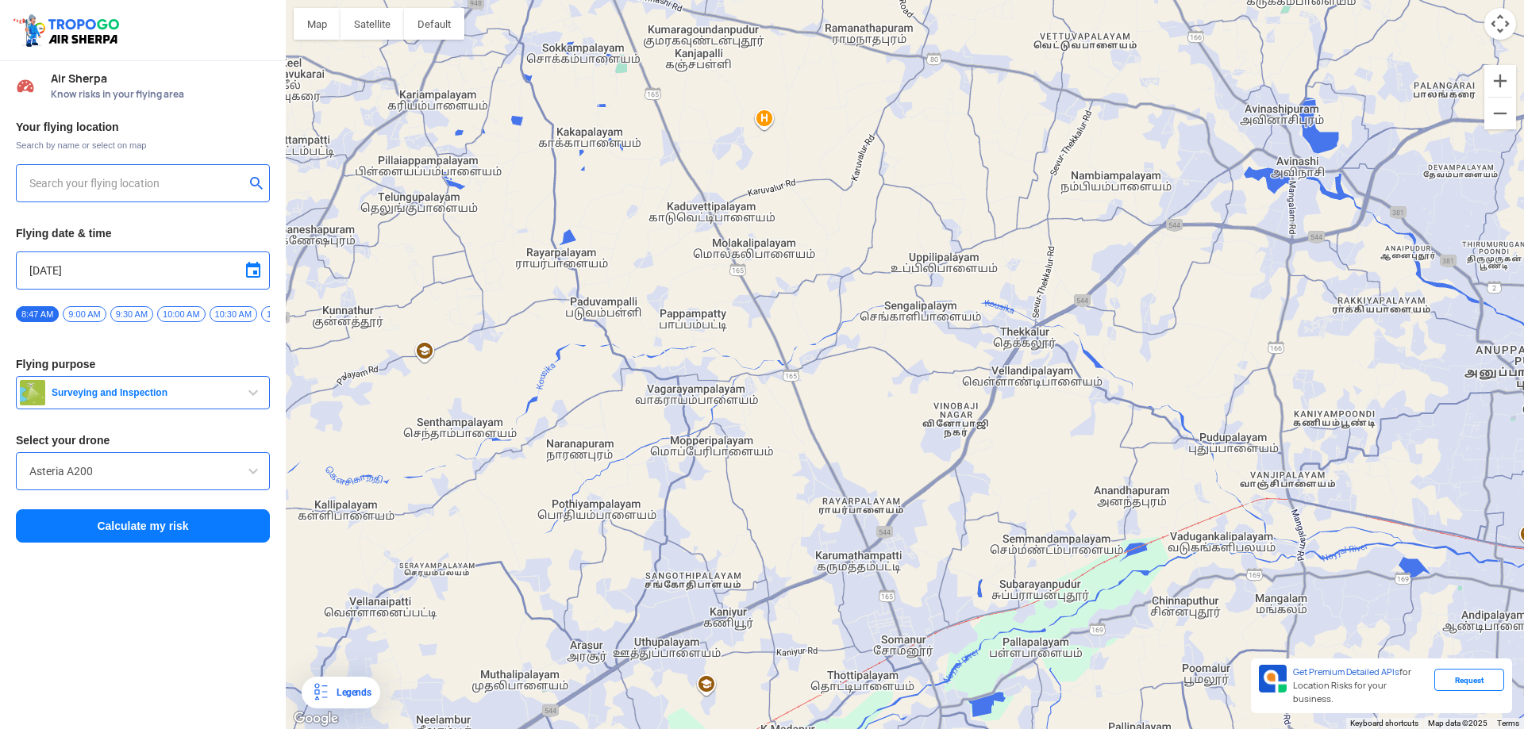
drag, startPoint x: 1078, startPoint y: 516, endPoint x: 968, endPoint y: 508, distance: 109.8
click at [931, 581] on div at bounding box center [905, 364] width 1238 height 729
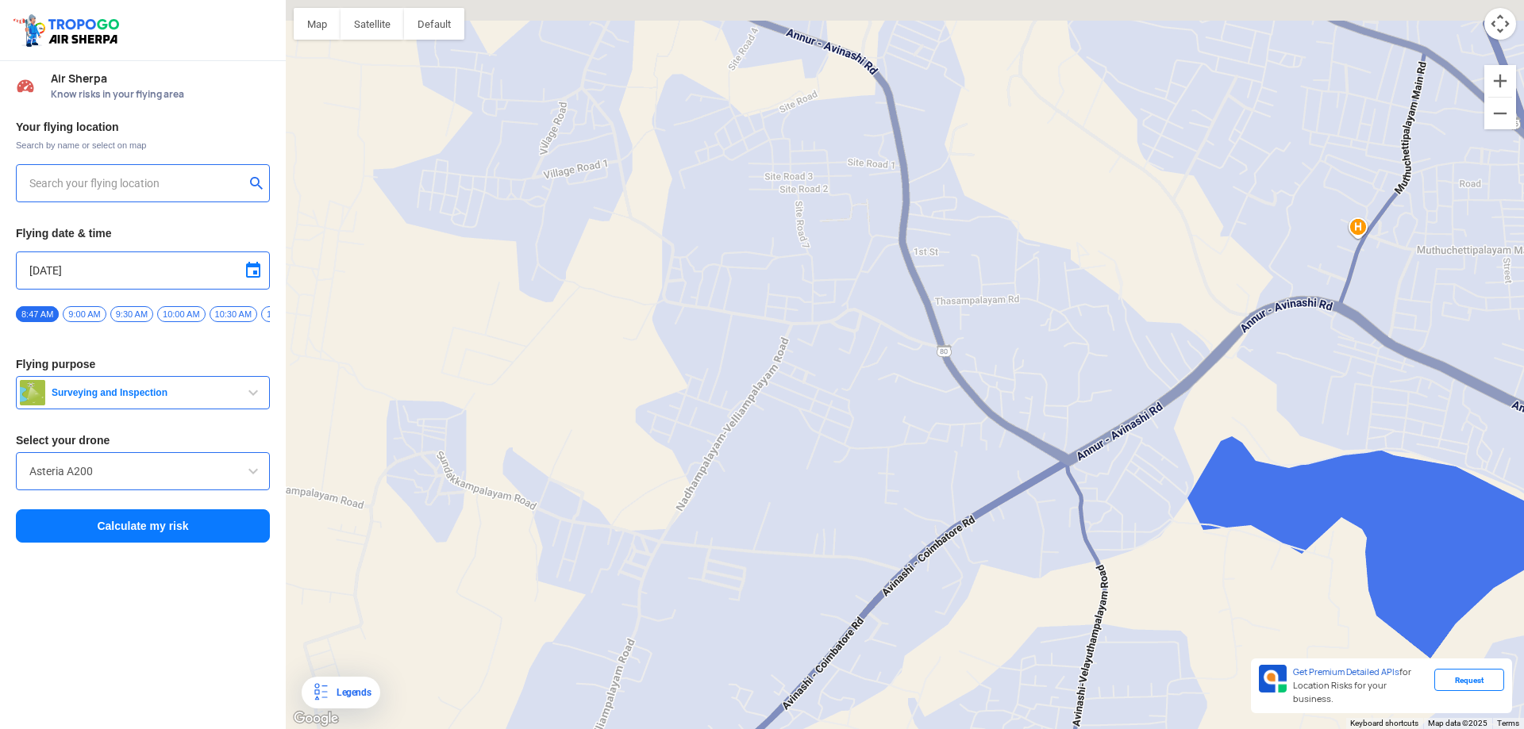
drag, startPoint x: 1052, startPoint y: 247, endPoint x: 1102, endPoint y: 333, distance: 99.5
click at [1102, 333] on div at bounding box center [905, 364] width 1238 height 729
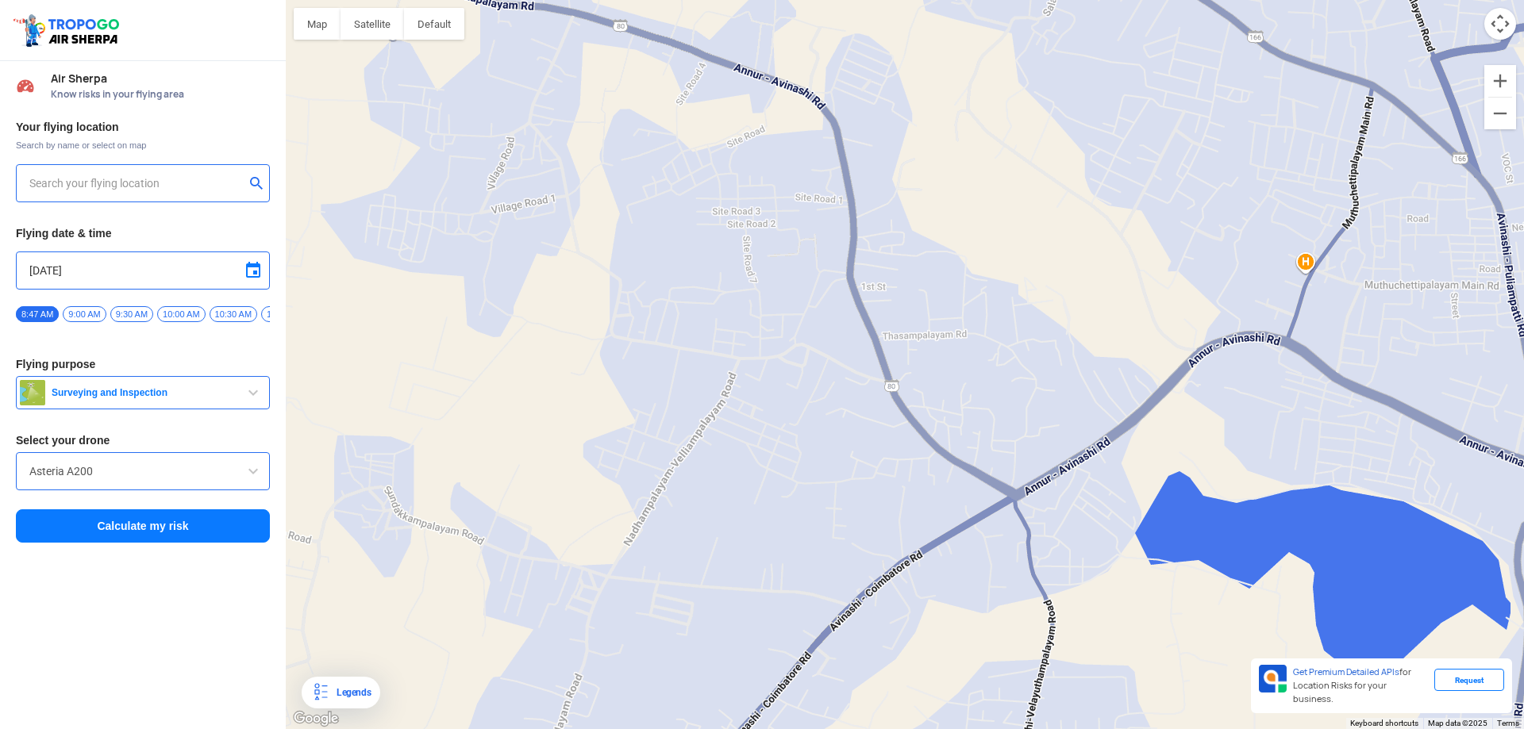
drag, startPoint x: 679, startPoint y: 251, endPoint x: 627, endPoint y: 283, distance: 61.7
click at [627, 283] on div at bounding box center [905, 364] width 1238 height 729
click at [825, 360] on div at bounding box center [905, 364] width 1238 height 729
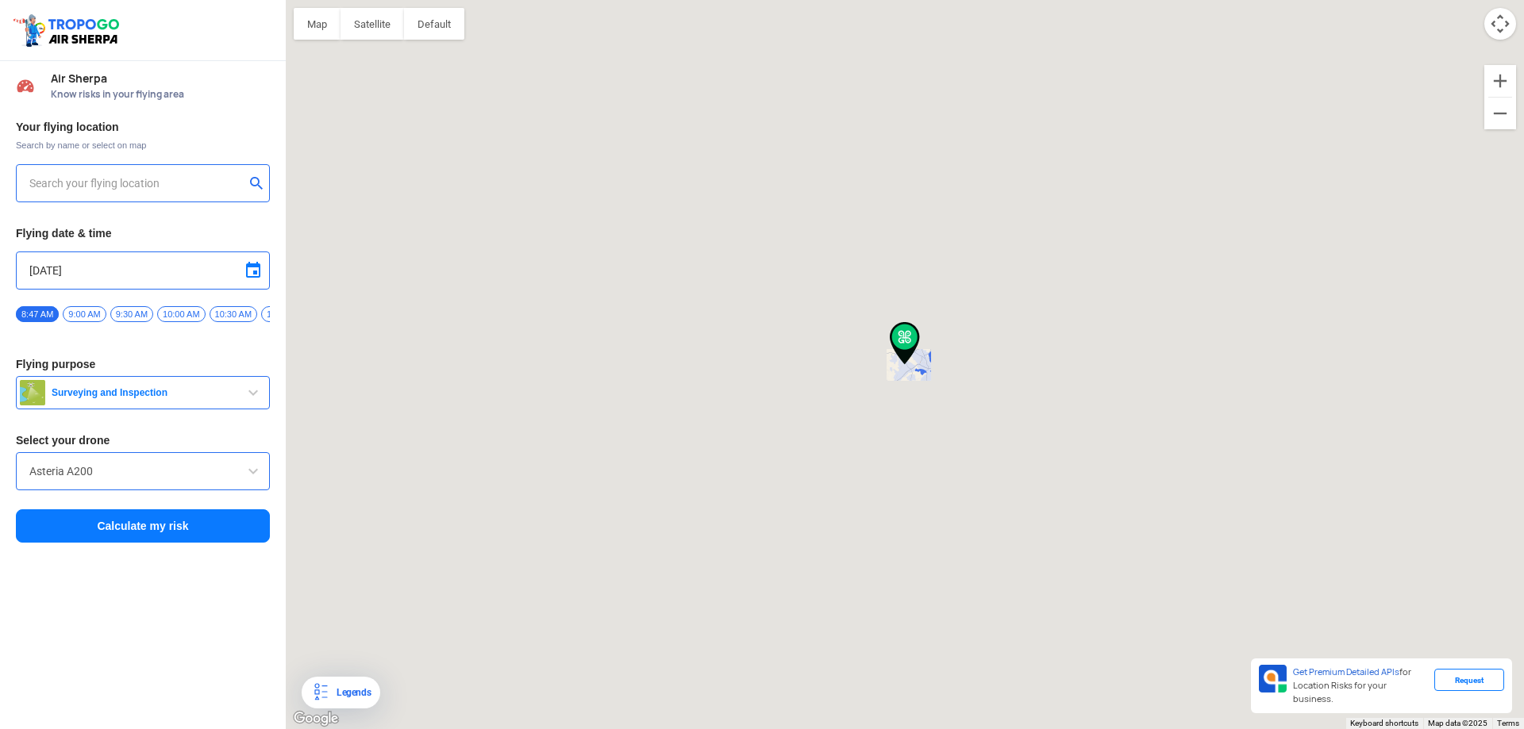
type input "Mettupalayam Main Road, Periya Nathampalayam, Sembianallur, Avinashi, Tamil Nad…"
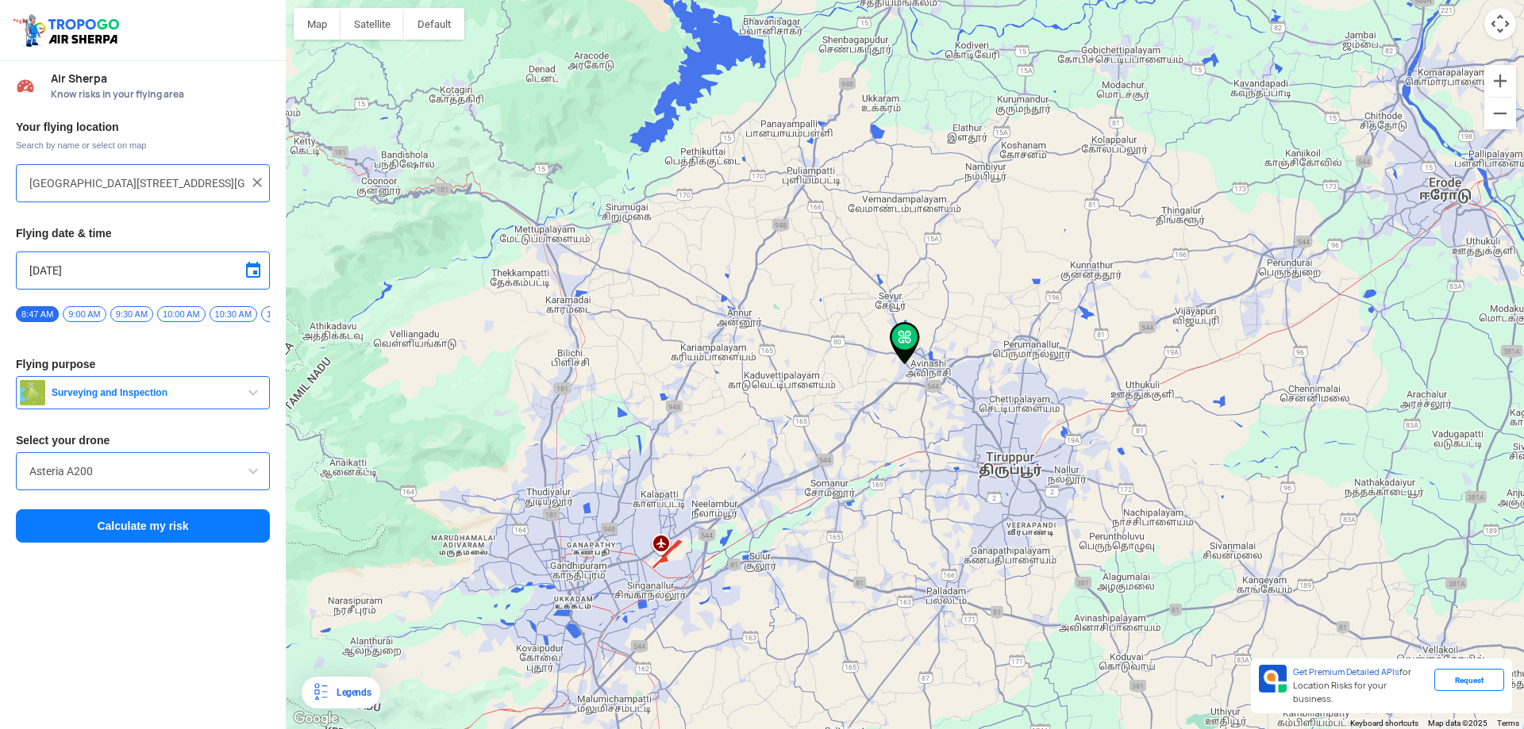
click at [110, 536] on button "Calculate my risk" at bounding box center [143, 526] width 254 height 33
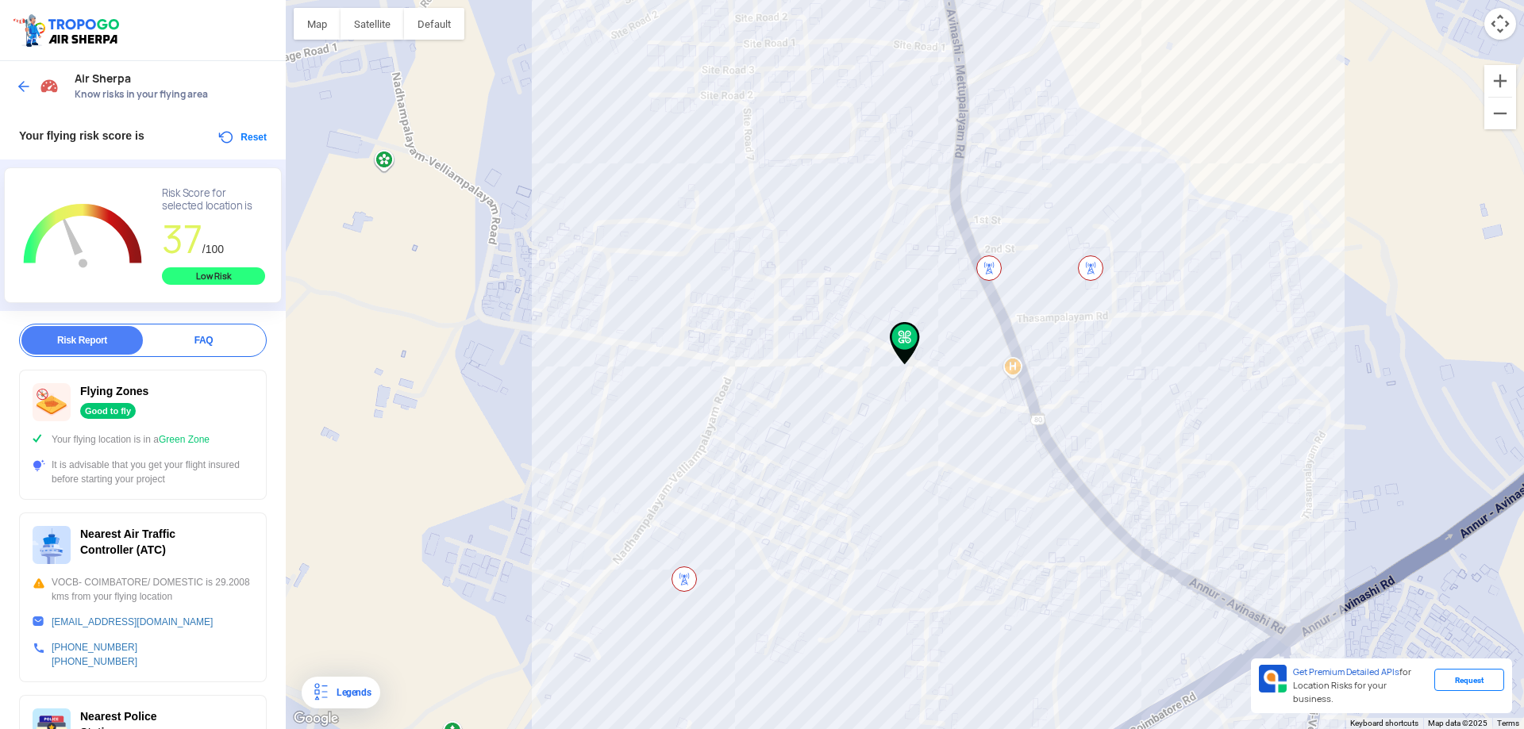
click at [247, 142] on button "Reset" at bounding box center [242, 137] width 50 height 19
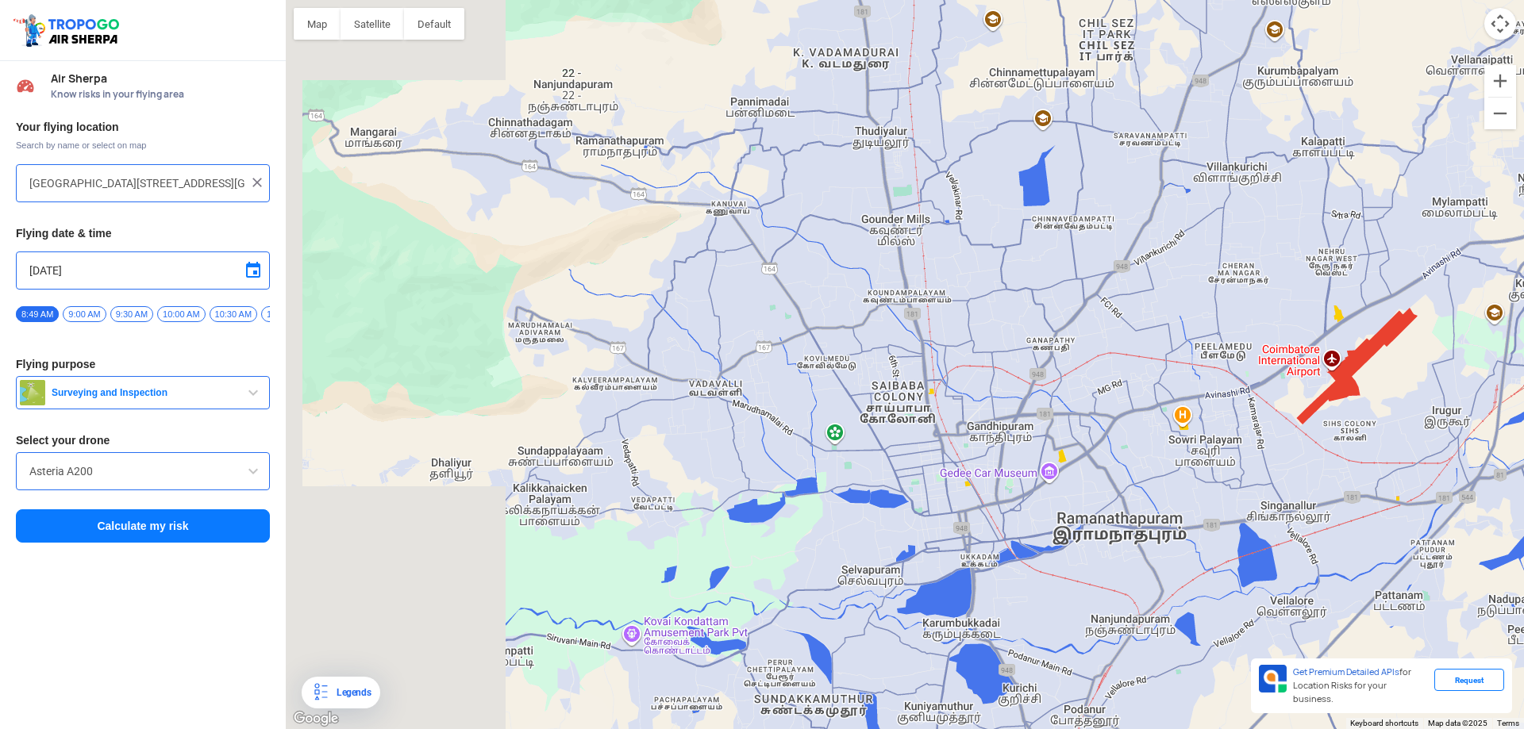
drag, startPoint x: 609, startPoint y: 387, endPoint x: 1179, endPoint y: 310, distance: 575.7
click at [1179, 310] on div at bounding box center [905, 364] width 1238 height 729
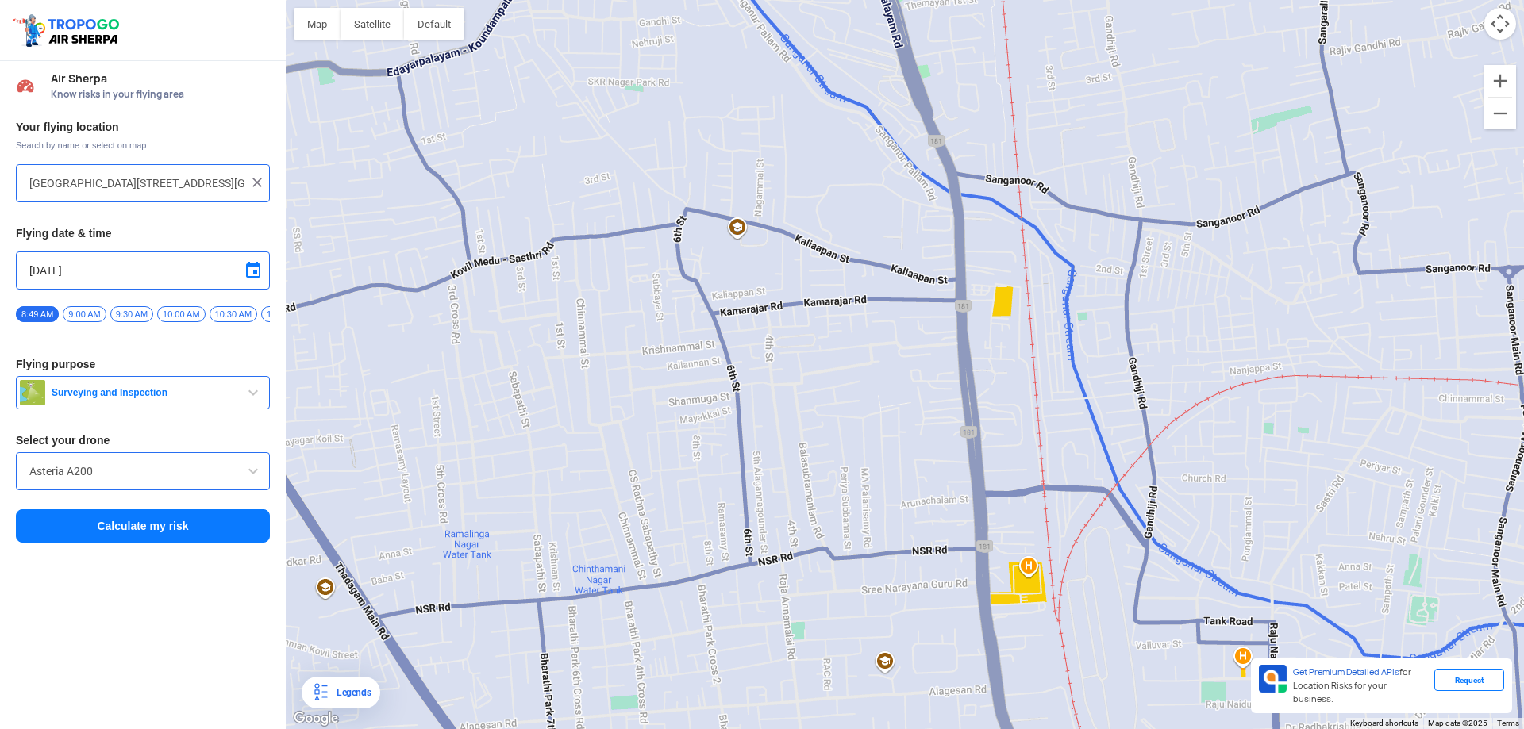
drag, startPoint x: 794, startPoint y: 360, endPoint x: 786, endPoint y: 381, distance: 22.4
click at [786, 381] on div at bounding box center [905, 364] width 1238 height 729
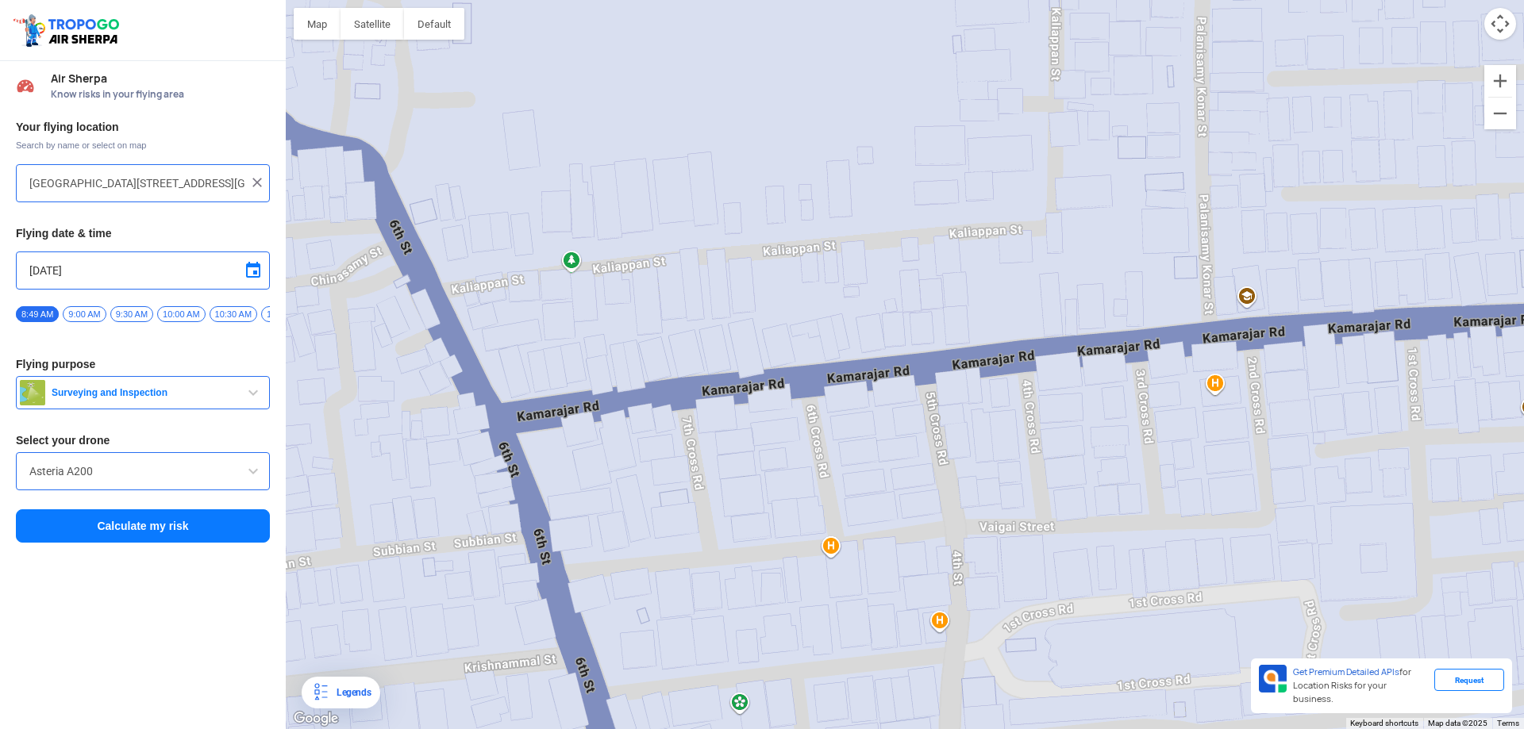
click at [615, 401] on div at bounding box center [905, 364] width 1238 height 729
type input "76A, Kaveri Nagar, Kuppakonam Pudur, Coimbatore, K K Pudur, Tamil Nadu 641038, …"
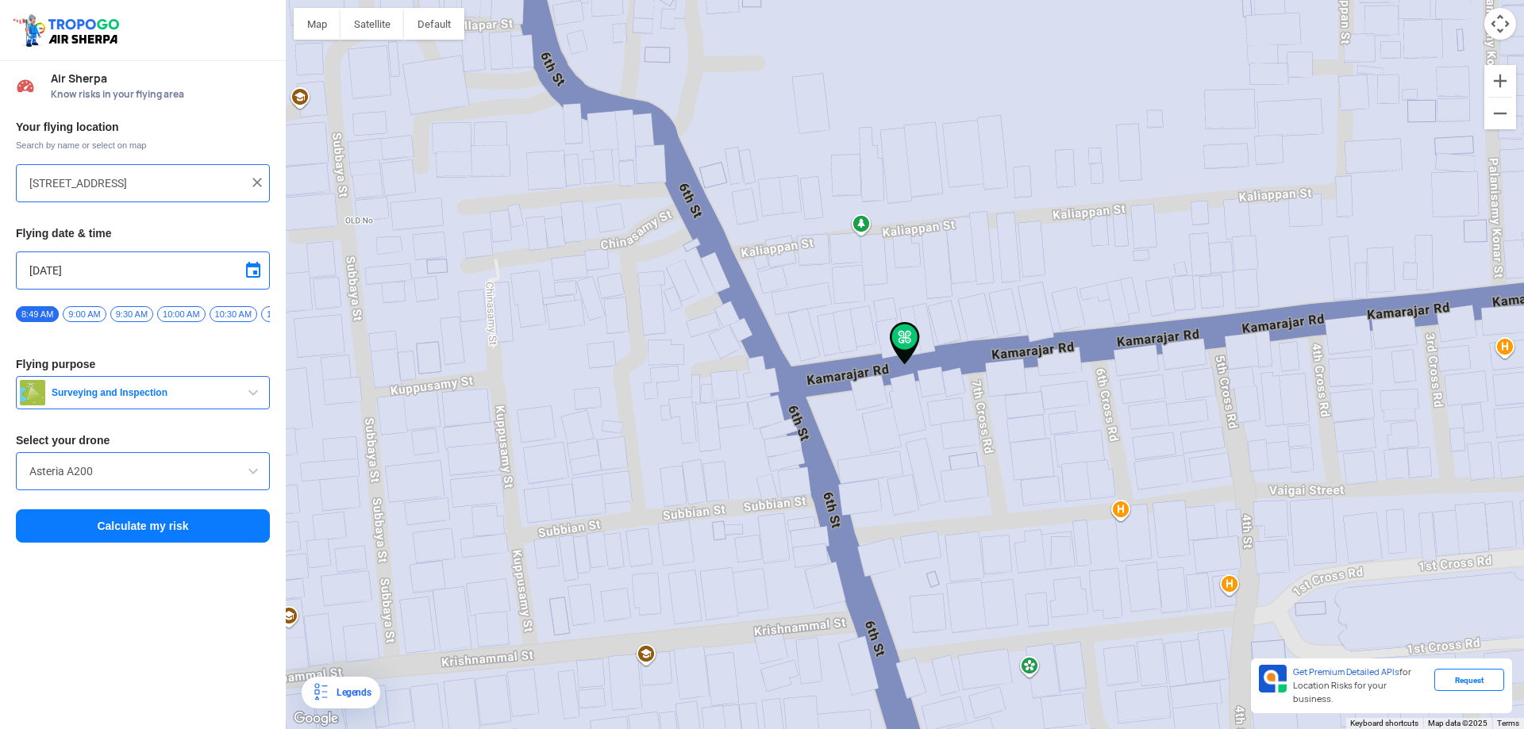
click at [146, 543] on button "Calculate my risk" at bounding box center [143, 526] width 254 height 33
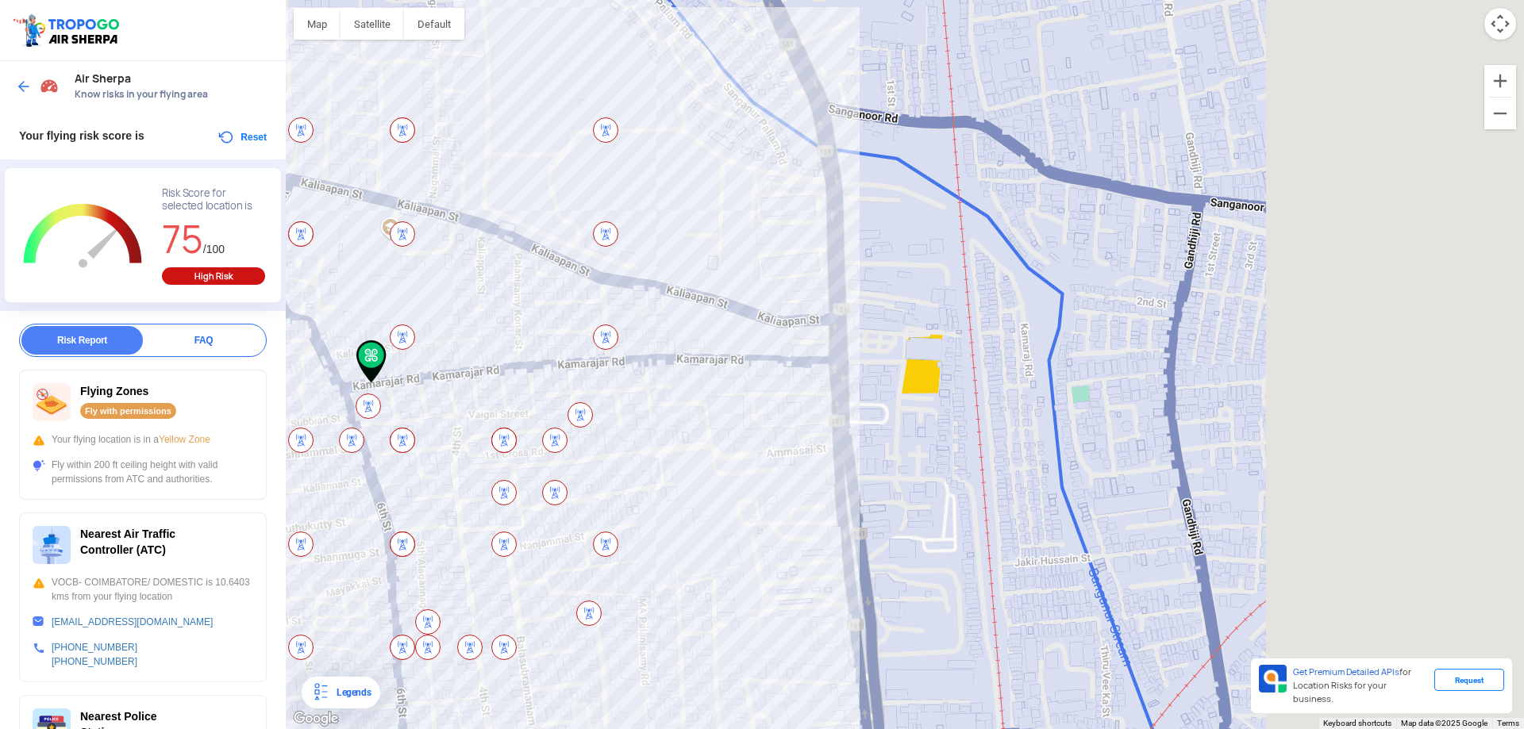
drag, startPoint x: 413, startPoint y: 620, endPoint x: 237, endPoint y: 620, distance: 175.4
click at [237, 620] on div "Location Risk Score Air Sherpa Know risks in your flying area Your flying risk …" at bounding box center [762, 364] width 1524 height 729
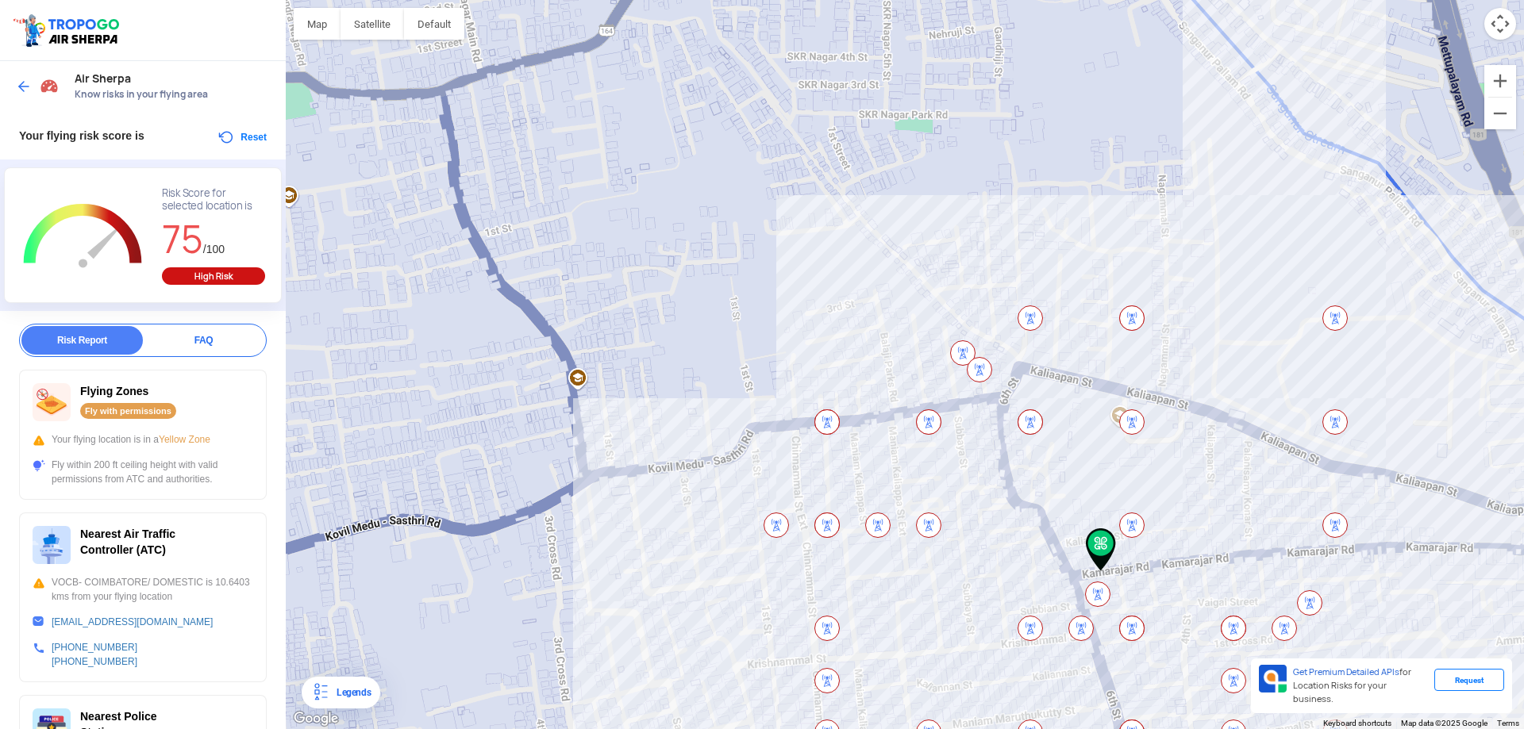
click at [253, 137] on button "Reset" at bounding box center [242, 137] width 50 height 19
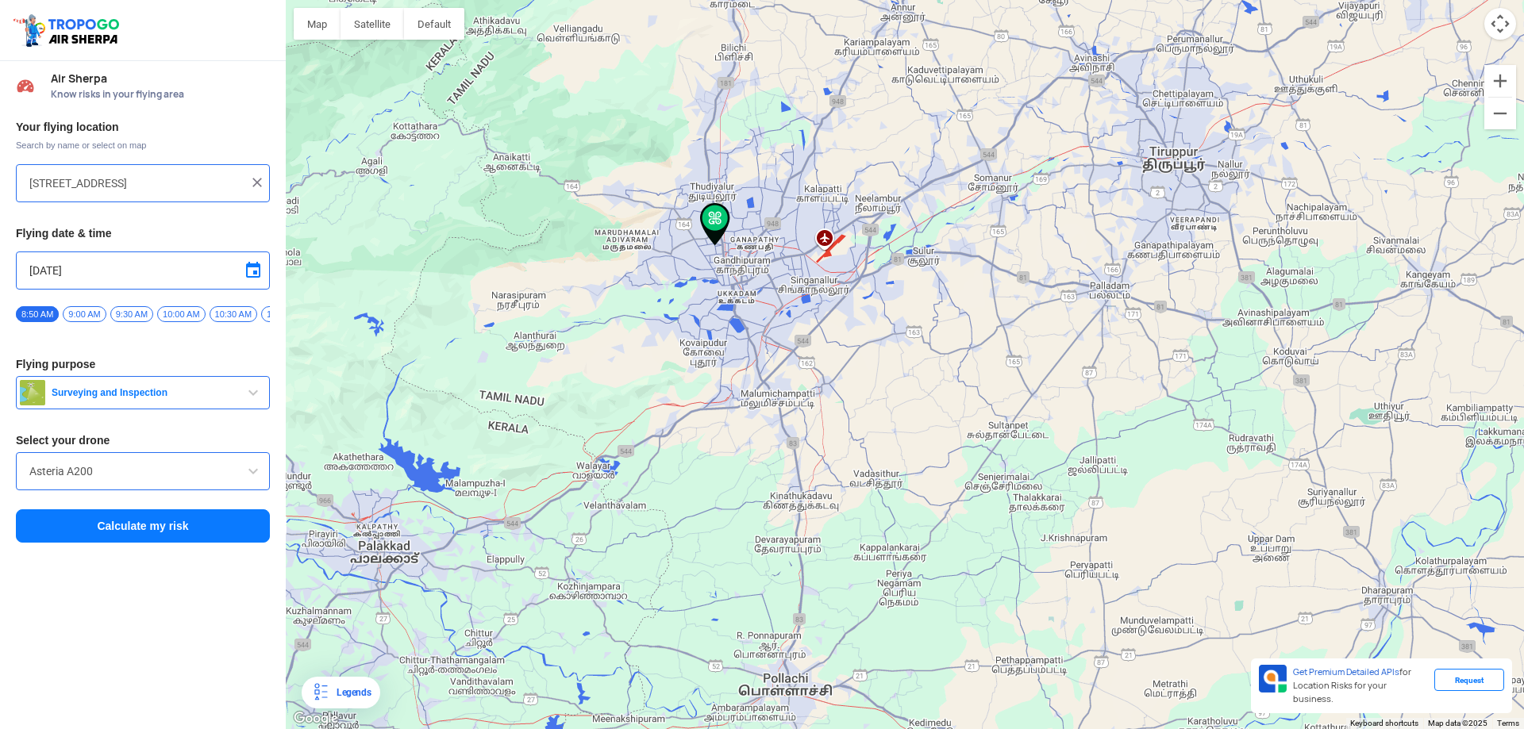
drag, startPoint x: 934, startPoint y: 587, endPoint x: 689, endPoint y: 406, distance: 304.8
click at [741, 467] on div at bounding box center [905, 364] width 1238 height 729
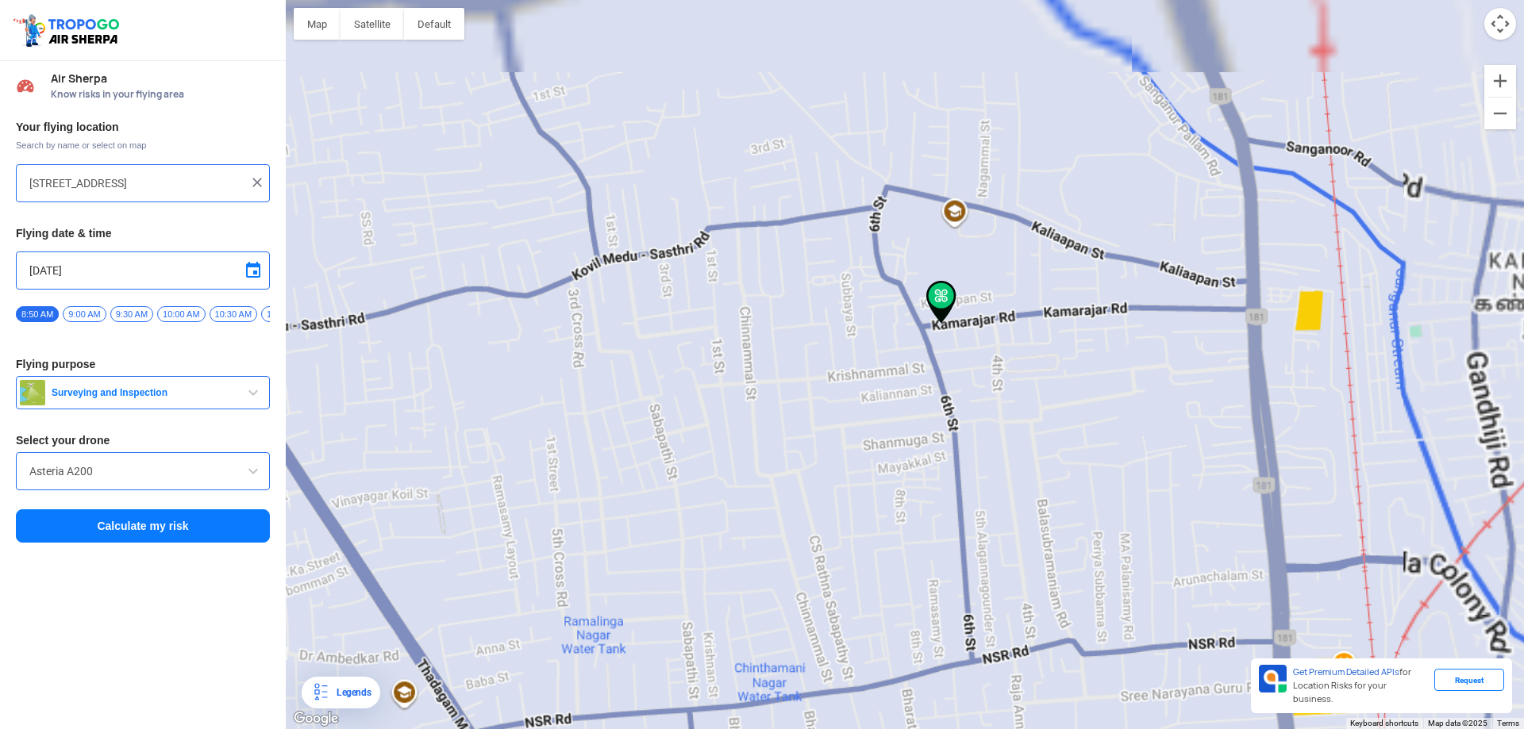
drag, startPoint x: 899, startPoint y: 333, endPoint x: 738, endPoint y: 416, distance: 181.4
click at [738, 416] on div at bounding box center [905, 364] width 1238 height 729
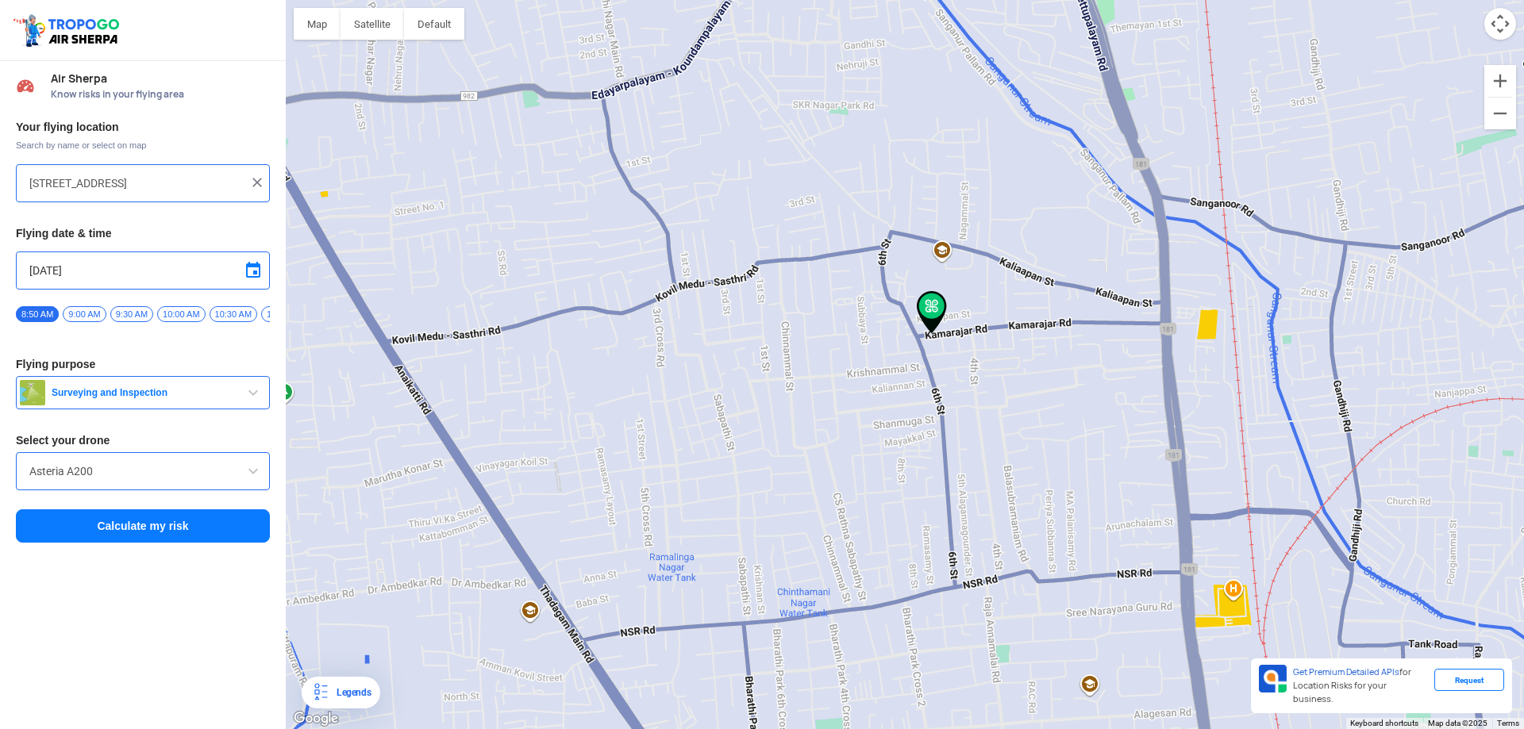
click at [724, 423] on div at bounding box center [905, 364] width 1238 height 729
type input "34C, Kuppakonam Pudur, Coimbatore, K K Pudur, Tamil Nadu 641038, India"
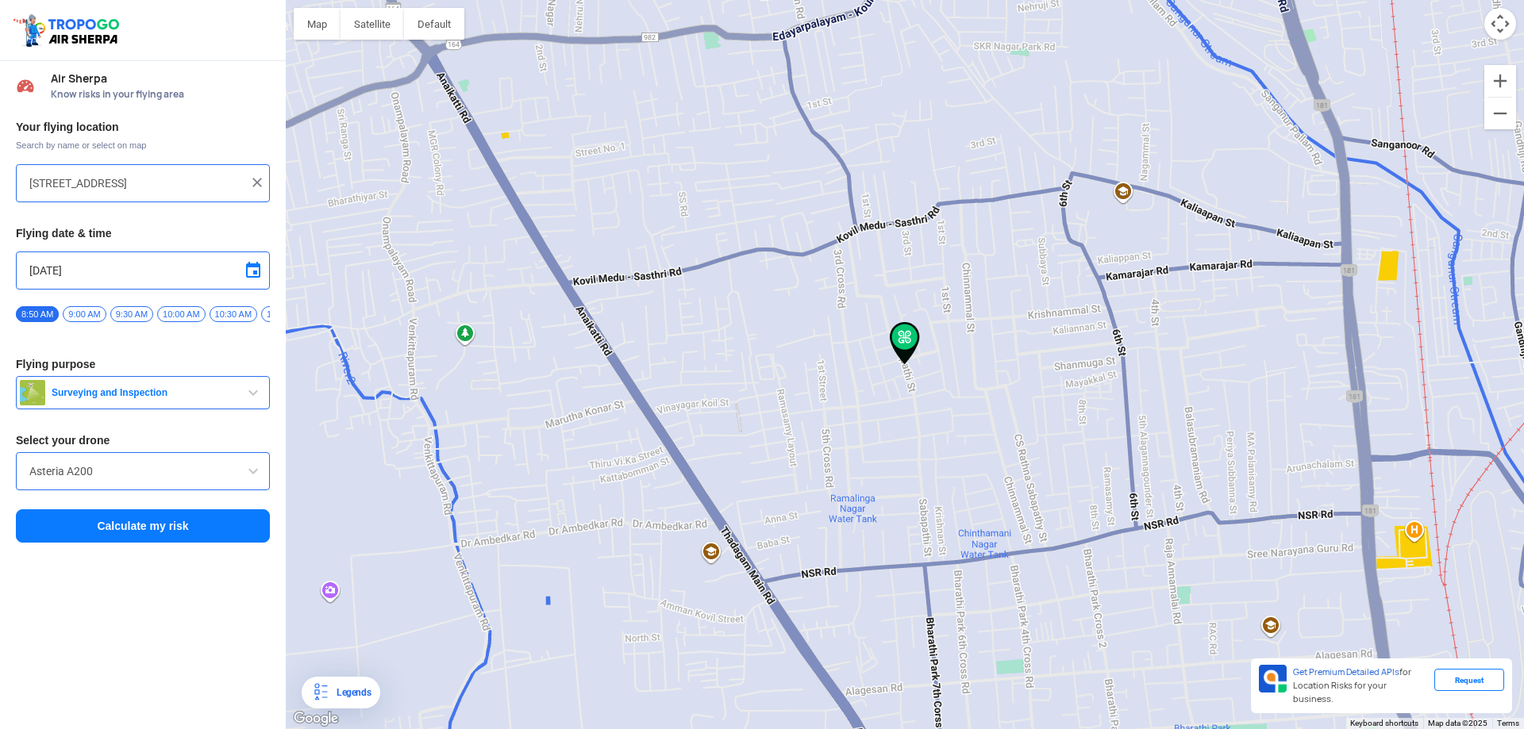
click at [208, 521] on button "Calculate my risk" at bounding box center [143, 526] width 254 height 33
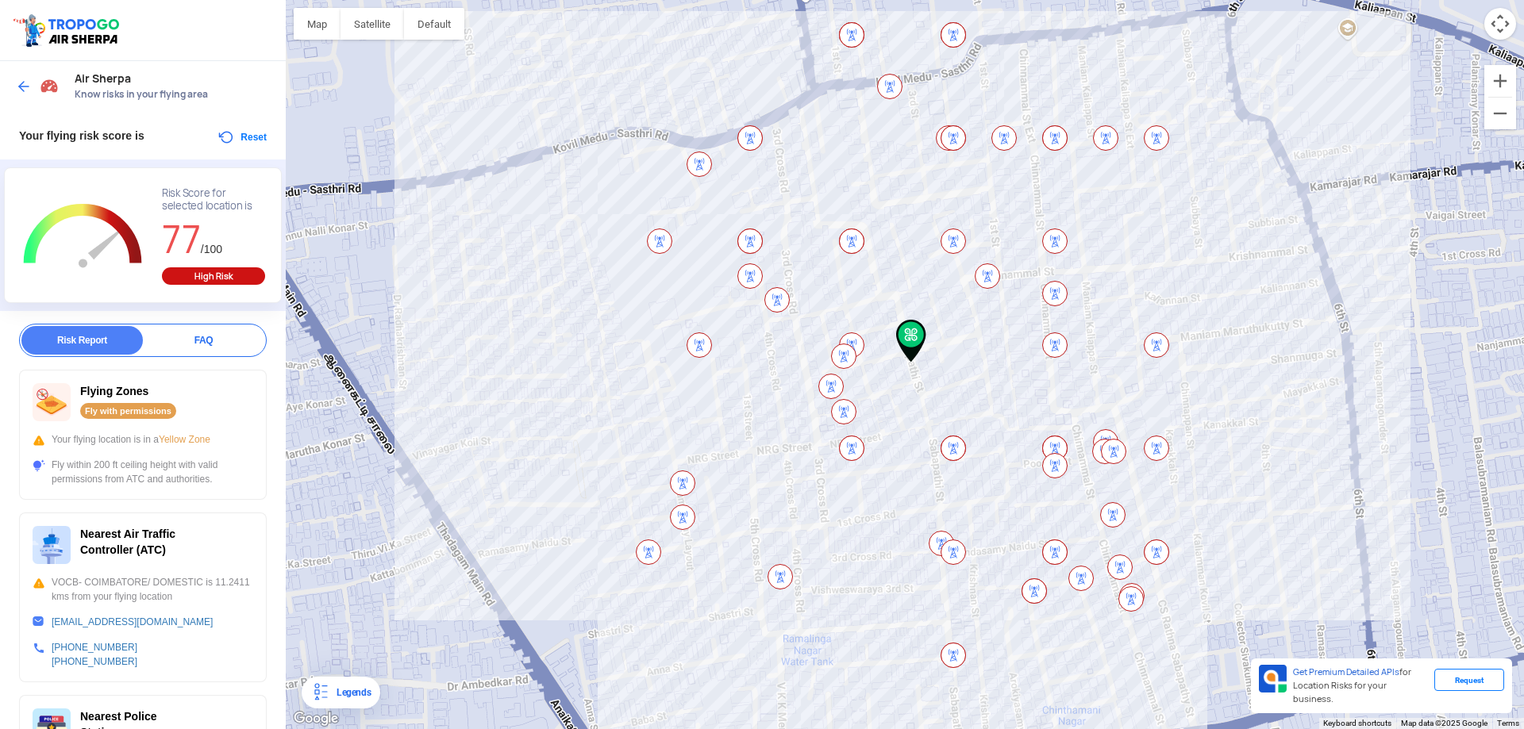
click at [215, 278] on div "High Risk" at bounding box center [213, 275] width 103 height 17
